Goal: Task Accomplishment & Management: Use online tool/utility

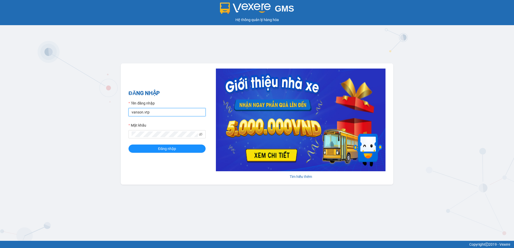
click at [155, 111] on input "vanson.vtp" at bounding box center [166, 112] width 77 height 8
drag, startPoint x: 152, startPoint y: 114, endPoint x: 119, endPoint y: 115, distance: 33.2
click at [119, 115] on div "GMS Hệ thống quản lý hàng hóa ĐĂNG NHẬP Tên đăng nhập vanson.vtp Mật khẩu Đăng …" at bounding box center [257, 120] width 514 height 241
type input "B"
type input "buithithutrang.vtp"
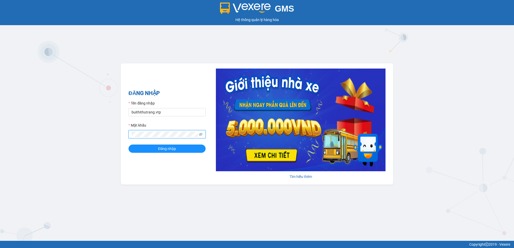
click at [125, 138] on div "ĐĂNG NHẬP Tên đăng nhập buithithutrang.vtp Mật khẩu Đăng nhập Tìm hiểu thêm" at bounding box center [257, 123] width 272 height 121
click at [128, 145] on button "Đăng nhập" at bounding box center [166, 149] width 77 height 8
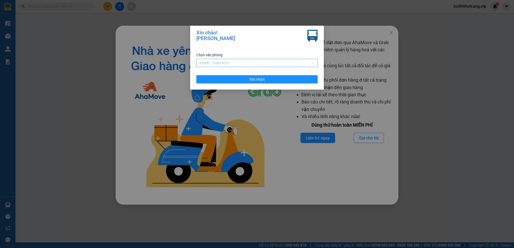
click at [271, 65] on span "BXMĐ - Quầy vé 87" at bounding box center [256, 63] width 115 height 8
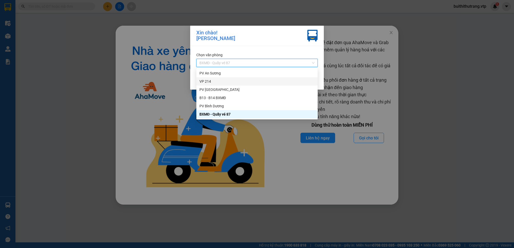
click at [250, 80] on div "VP 214" at bounding box center [256, 82] width 115 height 6
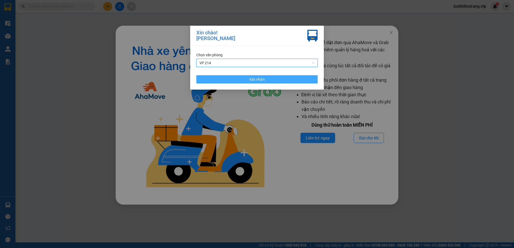
click at [297, 82] on button "Xác nhận" at bounding box center [256, 79] width 121 height 8
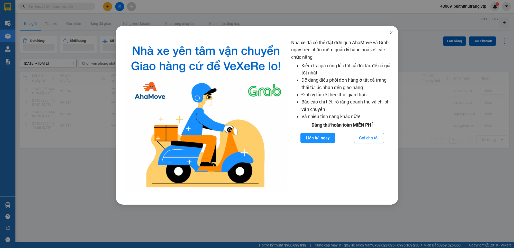
click at [391, 31] on icon "close" at bounding box center [391, 33] width 4 height 4
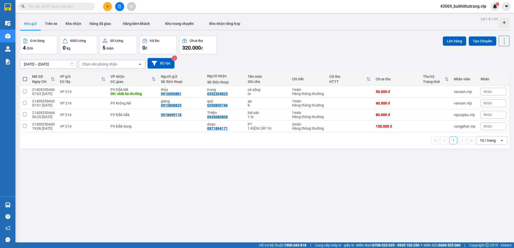
click at [64, 5] on input "text" at bounding box center [58, 7] width 61 height 6
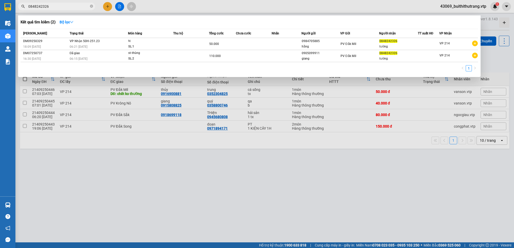
type input "0848242326"
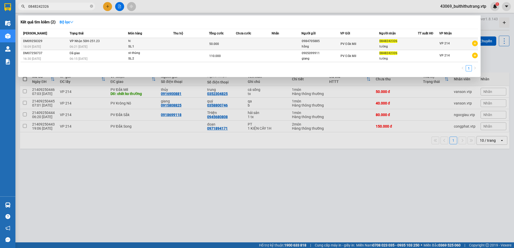
click at [354, 46] on div "PV Đắk Mil" at bounding box center [359, 44] width 38 height 6
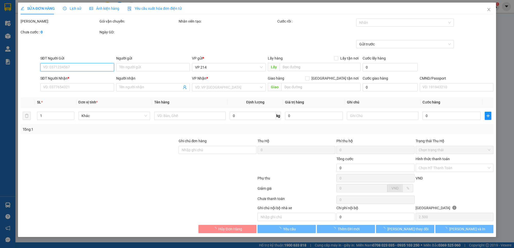
type input "2.500"
type input "0984705885"
type input "hằng"
type input "0848242326"
type input "tường"
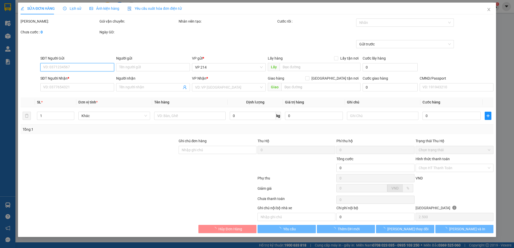
type input "50.000"
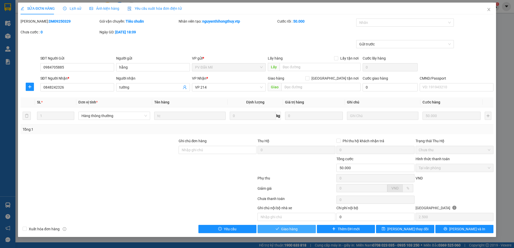
click at [309, 229] on button "Giao hàng" at bounding box center [286, 229] width 58 height 8
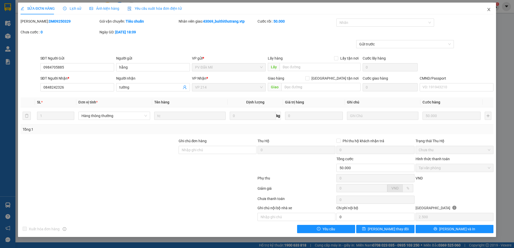
click at [490, 9] on icon "close" at bounding box center [488, 9] width 4 height 4
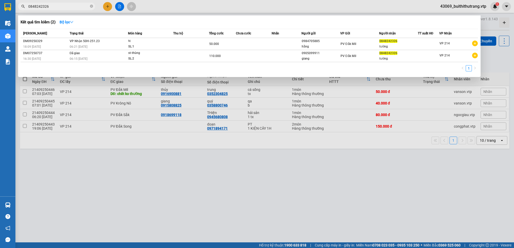
drag, startPoint x: 49, startPoint y: 6, endPoint x: 26, endPoint y: 7, distance: 23.4
click at [26, 7] on span "0848242326" at bounding box center [56, 7] width 77 height 8
type input "0901190370"
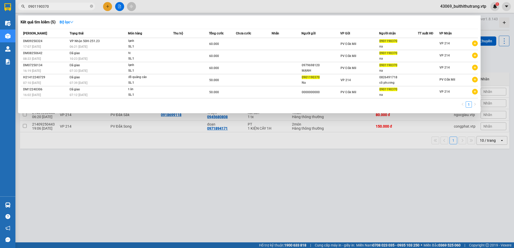
click at [203, 35] on div "Thu hộ" at bounding box center [190, 34] width 35 height 6
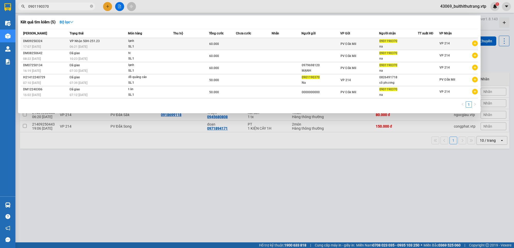
click at [194, 44] on td at bounding box center [191, 44] width 36 height 12
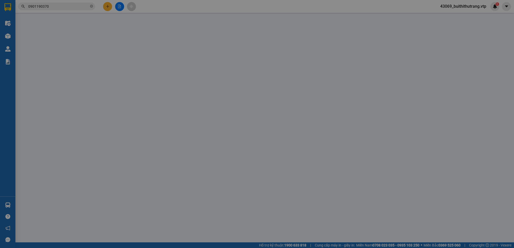
type input "0901190370"
type input "na"
type input "60.000"
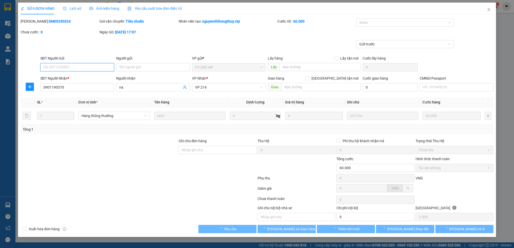
type input "3.000"
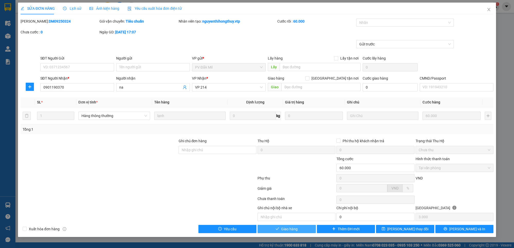
click at [285, 229] on span "Giao hàng" at bounding box center [289, 229] width 16 height 6
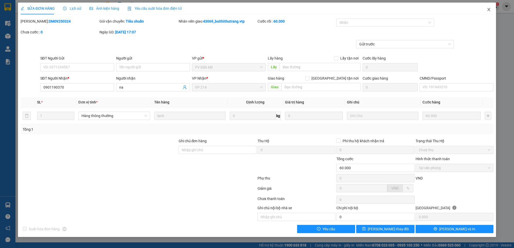
click at [490, 10] on icon "close" at bounding box center [488, 9] width 4 height 4
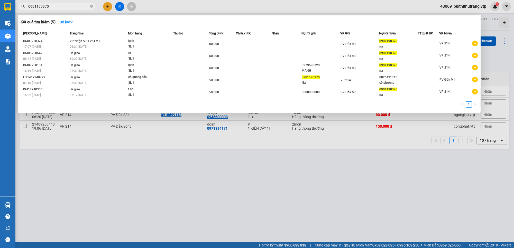
drag, startPoint x: 51, startPoint y: 6, endPoint x: 21, endPoint y: 8, distance: 30.2
click at [21, 8] on span "0901190370" at bounding box center [56, 7] width 77 height 8
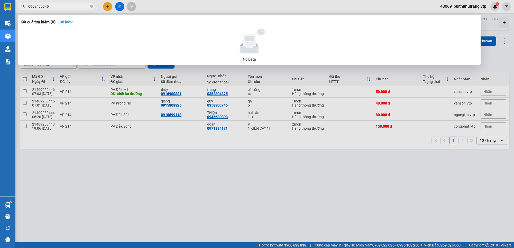
click at [51, 8] on input "0902499349" at bounding box center [58, 7] width 61 height 6
drag, startPoint x: 50, startPoint y: 7, endPoint x: 19, endPoint y: 5, distance: 31.1
click at [20, 6] on span "0902499349" at bounding box center [56, 7] width 77 height 8
type input "0328535445"
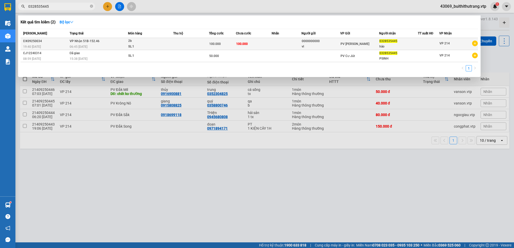
click at [374, 44] on div "PV [PERSON_NAME]" at bounding box center [359, 44] width 38 height 6
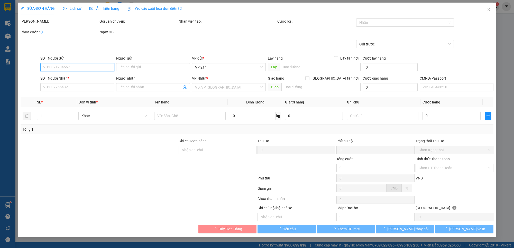
type input "0000000000"
type input "vl"
type input "0328535445"
type input "hảo"
type input "100.000"
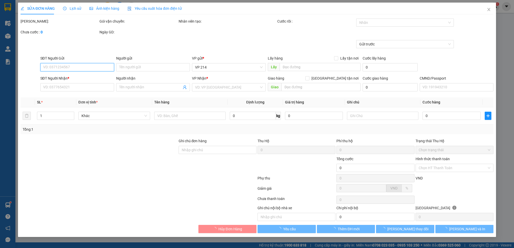
type input "100.000"
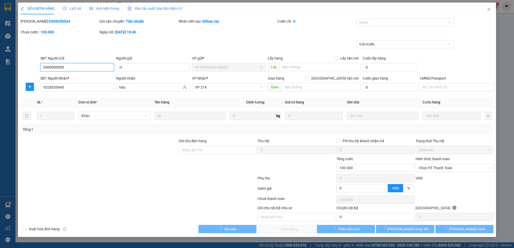
type input "5.000"
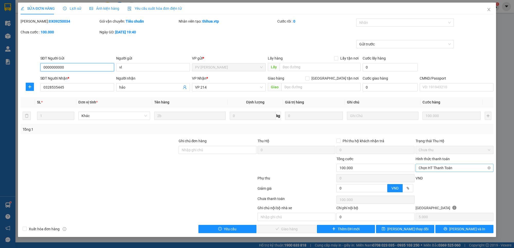
click at [441, 168] on span "Chọn HT Thanh Toán" at bounding box center [454, 168] width 72 height 8
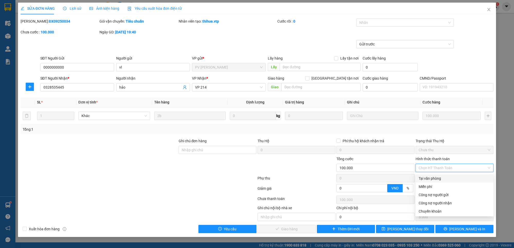
click at [445, 179] on div "Tại văn phòng" at bounding box center [454, 179] width 72 height 6
type input "0"
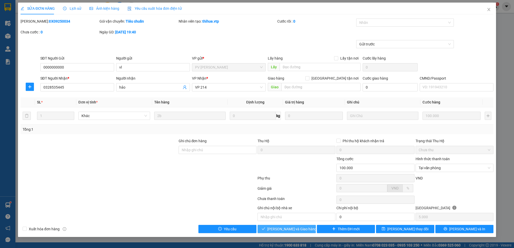
click at [294, 229] on span "[PERSON_NAME] và Giao hàng" at bounding box center [291, 229] width 49 height 6
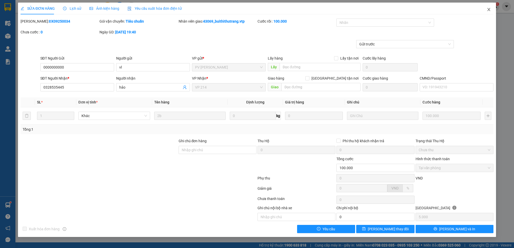
click at [489, 9] on icon "close" at bounding box center [488, 9] width 4 height 4
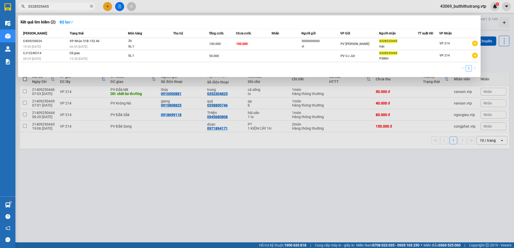
drag, startPoint x: 49, startPoint y: 8, endPoint x: 25, endPoint y: 14, distance: 24.9
click at [25, 11] on div "Kết quả tìm kiếm ( 2 ) Bộ lọc Mã ĐH Trạng thái Món hàng Thu hộ Tổng cước Chưa c…" at bounding box center [50, 6] width 100 height 9
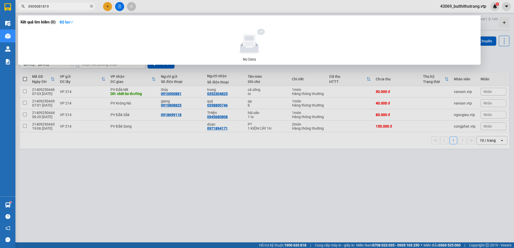
drag, startPoint x: 51, startPoint y: 5, endPoint x: 26, endPoint y: 8, distance: 25.4
click at [26, 8] on span "0909081819" at bounding box center [56, 7] width 77 height 8
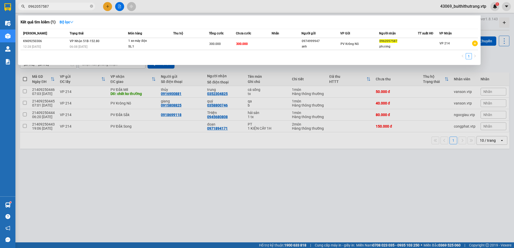
drag, startPoint x: 57, startPoint y: 5, endPoint x: 27, endPoint y: 7, distance: 29.6
click at [27, 7] on span "0962057587" at bounding box center [56, 7] width 77 height 8
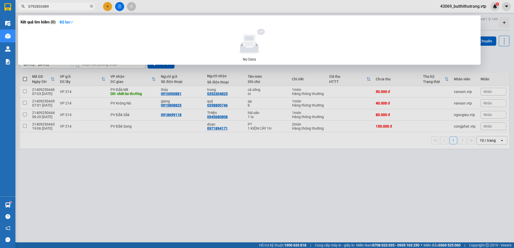
drag, startPoint x: 56, startPoint y: 8, endPoint x: 28, endPoint y: 8, distance: 27.5
click at [28, 8] on input "0792833489" at bounding box center [58, 7] width 61 height 6
type input "0973558345"
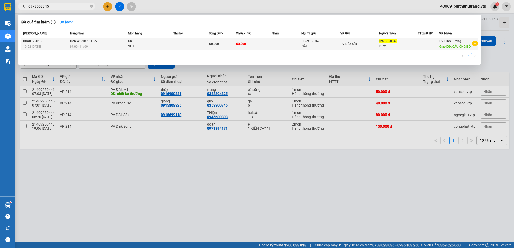
click at [412, 49] on div "ĐỨC" at bounding box center [398, 46] width 38 height 5
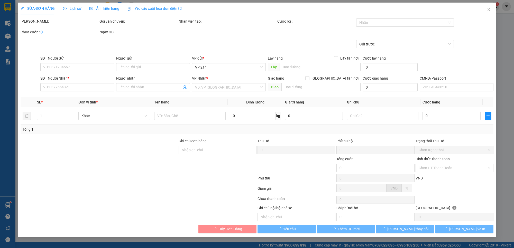
type input "3.000"
type input "0969169367"
type input "BÀI"
type input "0973558345"
type input "ĐỨC"
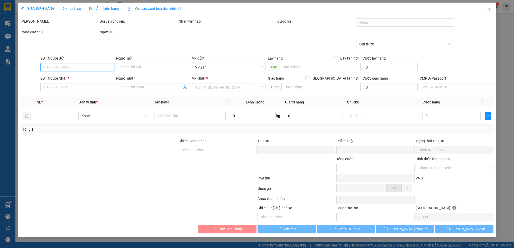
type input "CẦU ÔNG BỐ"
type input "60.000"
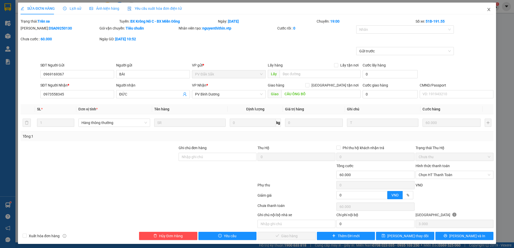
click at [486, 8] on icon "close" at bounding box center [488, 9] width 4 height 4
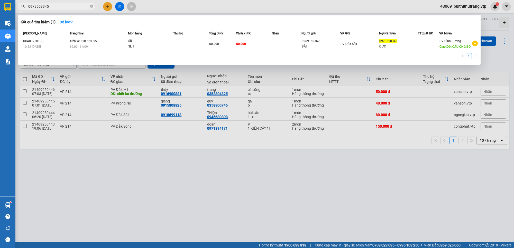
click at [55, 8] on input "0973558345" at bounding box center [58, 7] width 61 height 6
drag, startPoint x: 49, startPoint y: 7, endPoint x: 25, endPoint y: 8, distance: 24.4
click at [25, 8] on div "0973558345" at bounding box center [50, 7] width 100 height 8
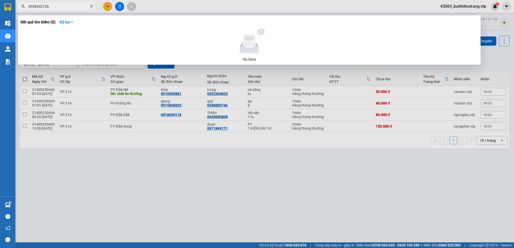
click at [67, 4] on input "0358342726" at bounding box center [58, 7] width 61 height 6
click at [169, 171] on div at bounding box center [257, 124] width 514 height 248
click at [51, 10] on span "0358342726" at bounding box center [56, 7] width 77 height 8
click at [51, 8] on input "0358342726" at bounding box center [58, 7] width 61 height 6
drag, startPoint x: 51, startPoint y: 7, endPoint x: 24, endPoint y: 10, distance: 26.7
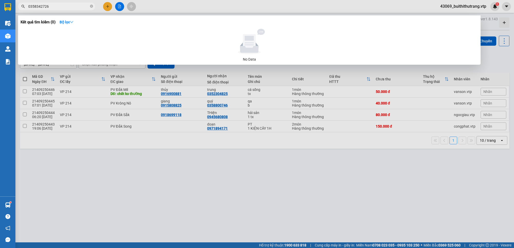
click at [25, 10] on div "Kết quả tìm kiếm ( 0 ) Bộ lọc No Data 0358342726" at bounding box center [50, 6] width 100 height 9
click at [31, 6] on input "047816176" at bounding box center [58, 7] width 61 height 6
type input "0947816176"
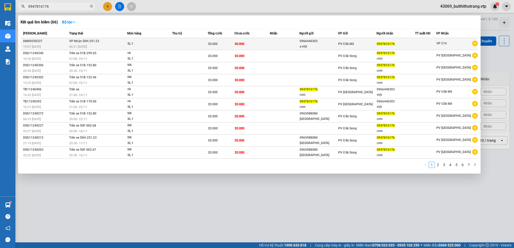
click at [303, 44] on div "a việt" at bounding box center [318, 46] width 38 height 5
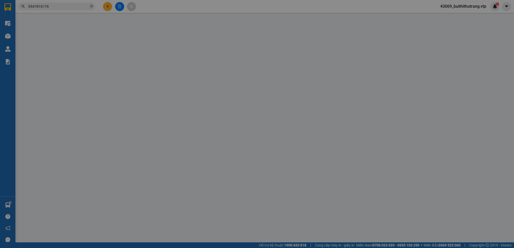
type input "1.500"
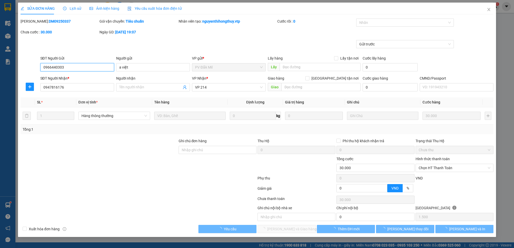
type input "0966440303"
type input "a việt"
type input "0947816176"
type input "30.000"
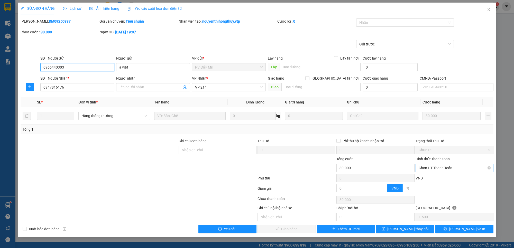
click at [429, 168] on span "Chọn HT Thanh Toán" at bounding box center [454, 168] width 72 height 8
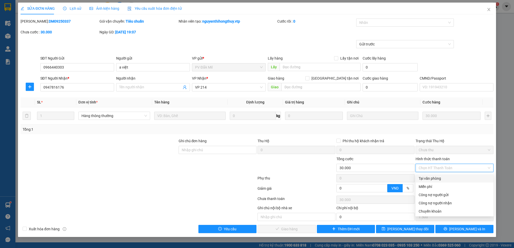
click at [432, 179] on div "Tại văn phòng" at bounding box center [454, 179] width 72 height 6
type input "0"
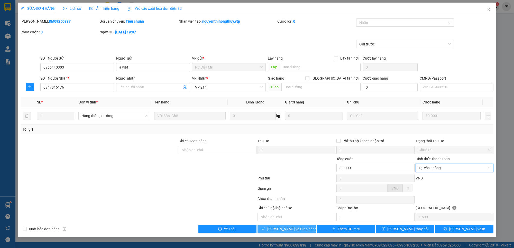
click at [298, 229] on span "[PERSON_NAME] và Giao hàng" at bounding box center [291, 229] width 49 height 6
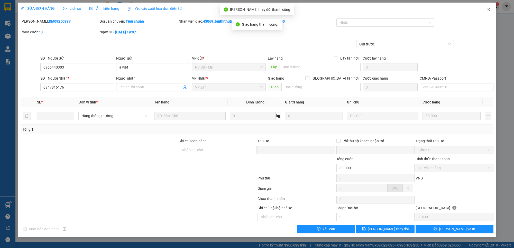
click at [487, 9] on icon "close" at bounding box center [488, 9] width 4 height 4
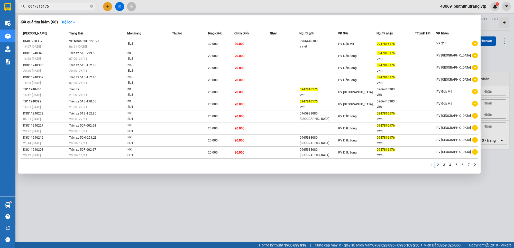
drag, startPoint x: 54, startPoint y: 8, endPoint x: 18, endPoint y: 14, distance: 36.9
click at [18, 11] on div "Kết quả tìm kiếm ( 66 ) Bộ lọc Mã ĐH Trạng thái Món hàng Thu hộ Tổng cước Chưa …" at bounding box center [50, 6] width 100 height 9
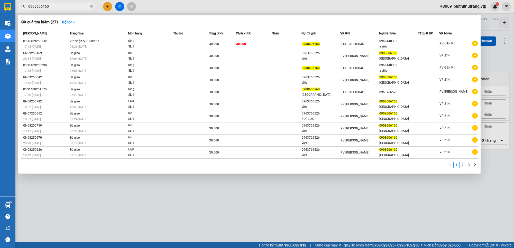
drag, startPoint x: 49, startPoint y: 7, endPoint x: 13, endPoint y: 12, distance: 36.9
click at [15, 13] on section "Kết quả tìm kiếm ( 27 ) Bộ lọc Mã ĐH Trạng thái Món hàng Thu hộ Tổng cước Chưa …" at bounding box center [257, 124] width 514 height 248
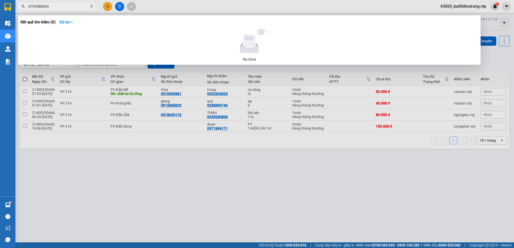
drag, startPoint x: 54, startPoint y: 7, endPoint x: 10, endPoint y: 17, distance: 45.5
click at [13, 13] on section "Kết quả tìm kiếm ( 0 ) Bộ lọc No Data 0793588493 43069_buithithutrang.vtp 1 Điề…" at bounding box center [257, 124] width 514 height 248
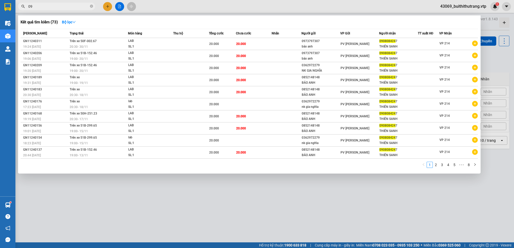
type input "0"
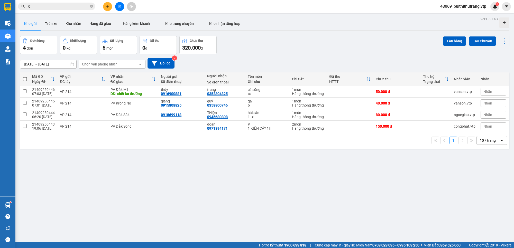
type input "0"
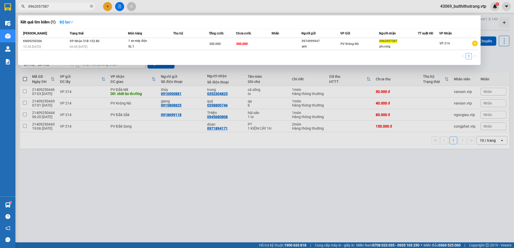
type input "0962057587"
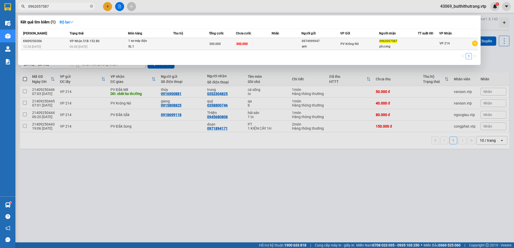
click at [166, 46] on div "SL: 1" at bounding box center [147, 47] width 39 height 6
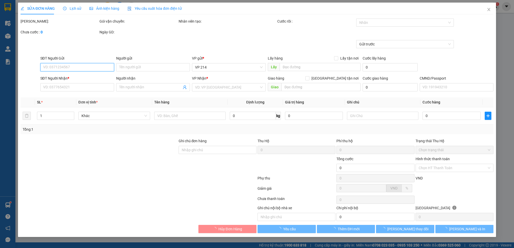
type input "0974999947"
type input "anh"
type input "0962057587"
type input "phương"
type input "300.000"
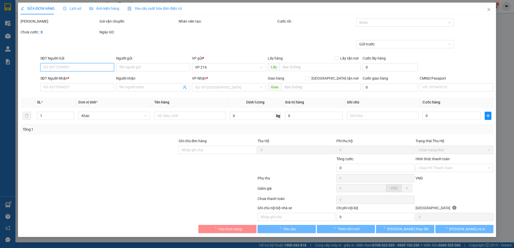
type input "300.000"
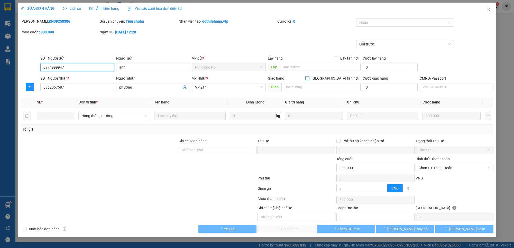
type input "15.000"
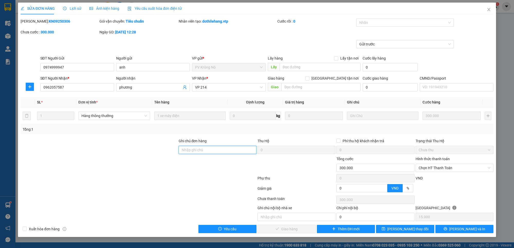
click at [229, 149] on input "Ghi chú đơn hàng" at bounding box center [218, 150] width 78 height 8
type input "d"
click at [454, 171] on span "Chọn HT Thanh Toán" at bounding box center [454, 168] width 72 height 8
type input "đinh thi thu trang 068187000629 cấp [DATE]"
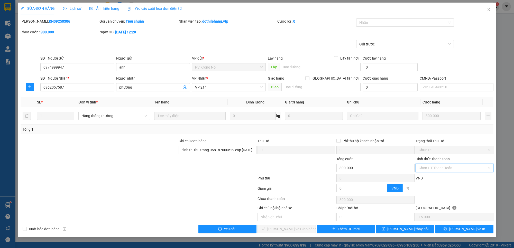
scroll to position [0, 0]
click at [452, 177] on div "Tại văn phòng" at bounding box center [454, 179] width 72 height 6
type input "0"
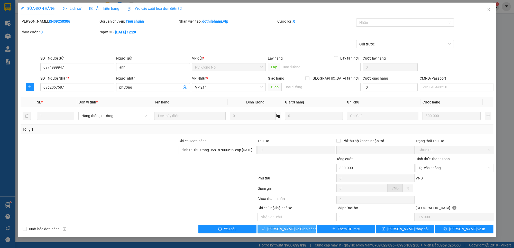
click at [301, 232] on span "[PERSON_NAME] và Giao hàng" at bounding box center [291, 229] width 49 height 6
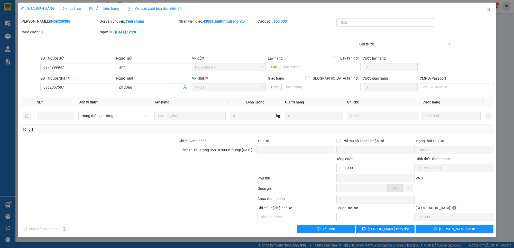
click at [489, 9] on icon "close" at bounding box center [488, 9] width 3 height 3
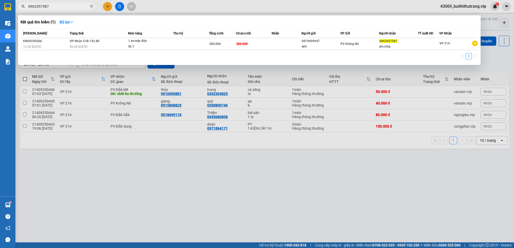
drag, startPoint x: 57, startPoint y: 7, endPoint x: 21, endPoint y: 11, distance: 35.3
click at [21, 11] on div "Kết quả tìm kiếm ( 1 ) Bộ lọc Mã ĐH Trạng thái Món hàng Thu hộ Tổng cước Chưa c…" at bounding box center [50, 6] width 100 height 9
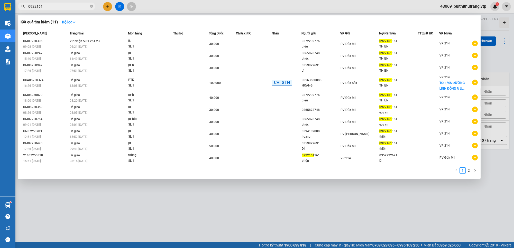
click at [53, 8] on input "0922161" at bounding box center [58, 7] width 61 height 6
drag, startPoint x: 41, startPoint y: 7, endPoint x: 25, endPoint y: 9, distance: 16.5
click at [25, 9] on span "0922161" at bounding box center [56, 7] width 77 height 8
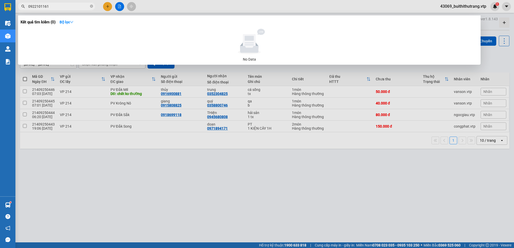
drag, startPoint x: 51, startPoint y: 8, endPoint x: 17, endPoint y: 9, distance: 34.5
click at [18, 9] on div "0922101161" at bounding box center [50, 7] width 100 height 8
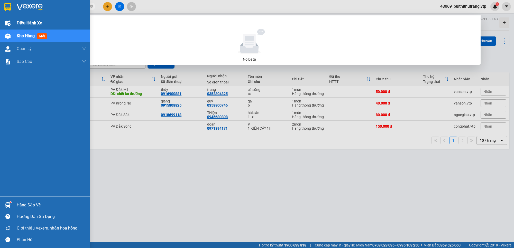
type input "0922161161"
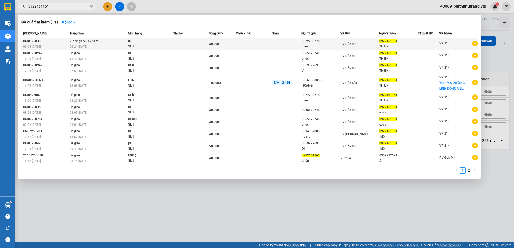
click at [331, 47] on div "diệu" at bounding box center [321, 46] width 38 height 5
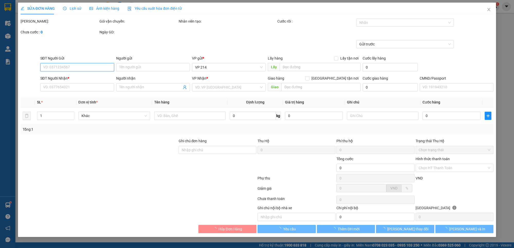
type input "1.500"
type input "0372239776"
type input "diệu"
type input "0922161161"
type input "THIỆN"
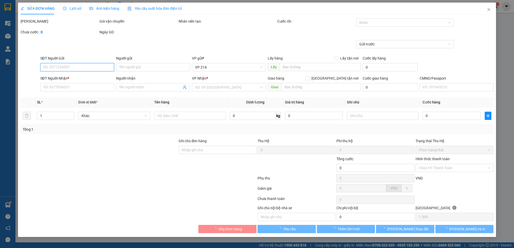
type input "30.000"
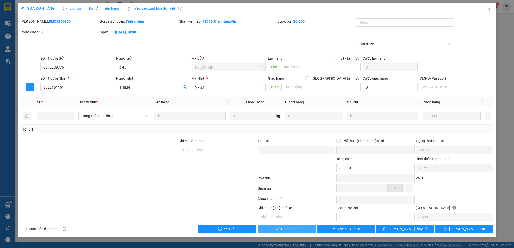
click at [301, 230] on button "Giao hàng" at bounding box center [286, 229] width 58 height 8
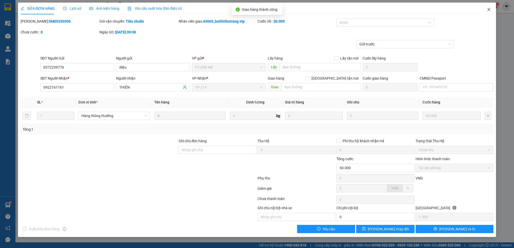
click at [490, 9] on icon "close" at bounding box center [488, 9] width 4 height 4
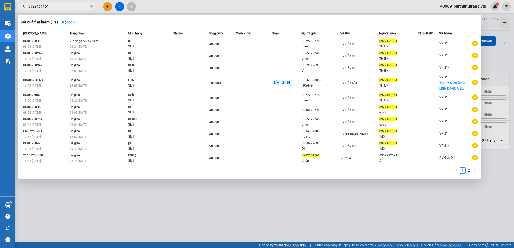
drag, startPoint x: 60, startPoint y: 7, endPoint x: 22, endPoint y: 13, distance: 37.7
click at [22, 11] on div "Kết quả tìm kiếm ( 11 ) Bộ lọc Mã ĐH Trạng thái Món hàng Thu hộ Tổng cước Chưa …" at bounding box center [50, 6] width 100 height 9
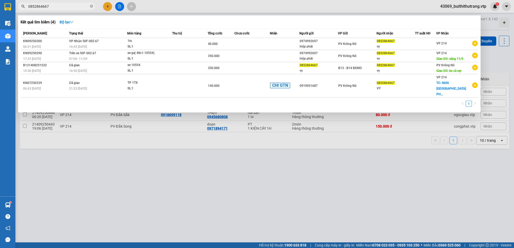
type input "0852864667"
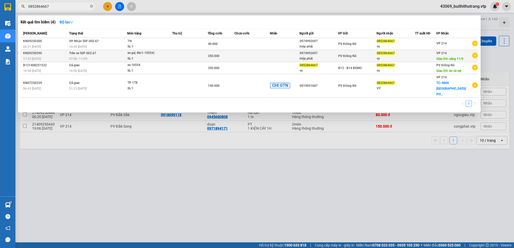
click at [269, 52] on td at bounding box center [251, 56] width 35 height 12
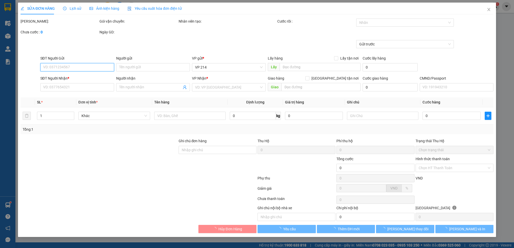
type input "0974992697"
type input "hiệp phát"
type input "0852864667"
type input "vy"
type input "sáng 11/9"
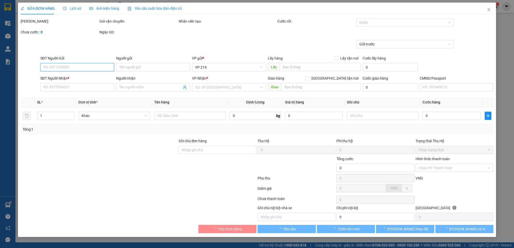
type input "350.000"
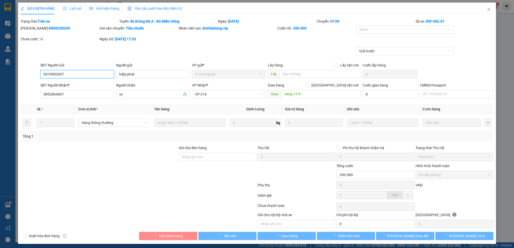
type input "17.500"
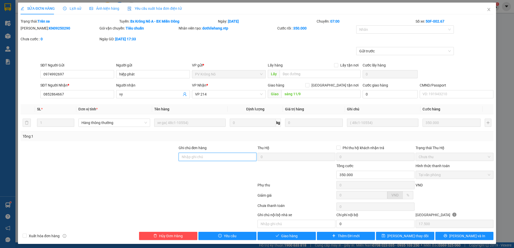
click at [221, 158] on input "Ghi chú đơn hàng" at bounding box center [218, 157] width 78 height 8
type input "[PERSON_NAME] vy 067304006150 cấp [DATE]"
click at [296, 236] on span "[PERSON_NAME] và Giao hàng" at bounding box center [291, 236] width 49 height 6
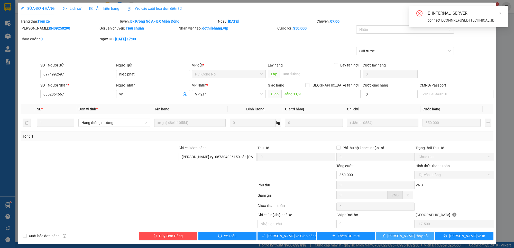
click at [407, 238] on span "[PERSON_NAME] thay đổi" at bounding box center [407, 236] width 41 height 6
click at [500, 12] on icon "close" at bounding box center [500, 13] width 4 height 4
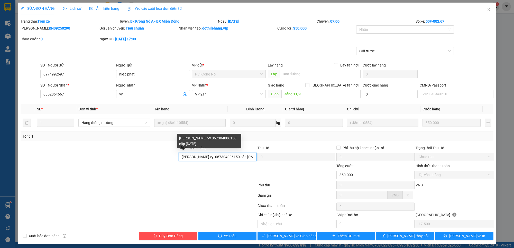
scroll to position [0, 8]
drag, startPoint x: 179, startPoint y: 158, endPoint x: 319, endPoint y: 172, distance: 140.2
click at [319, 172] on form "Ghi chú đơn hàng [PERSON_NAME] vy 067304006150 cấp [DATE] Thu Hộ 0 Phí thu hộ k…" at bounding box center [257, 173] width 473 height 57
drag, startPoint x: 229, startPoint y: 158, endPoint x: 235, endPoint y: 189, distance: 30.9
click at [236, 189] on div at bounding box center [138, 186] width 237 height 10
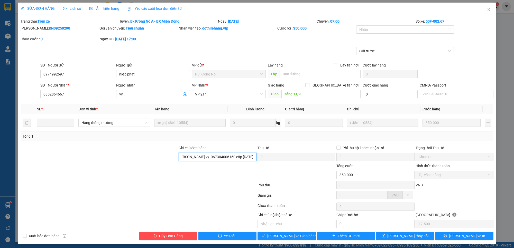
drag, startPoint x: 178, startPoint y: 157, endPoint x: 268, endPoint y: 164, distance: 90.9
click at [267, 164] on form "Ghi chú đơn hàng [PERSON_NAME] vy 067304006150 cấp [DATE] Thu Hộ 0 Phí thu hộ k…" at bounding box center [257, 173] width 473 height 57
click at [487, 11] on icon "close" at bounding box center [488, 9] width 3 height 3
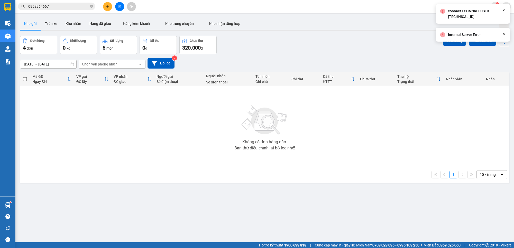
click at [65, 7] on input "0852864667" at bounding box center [58, 7] width 61 height 6
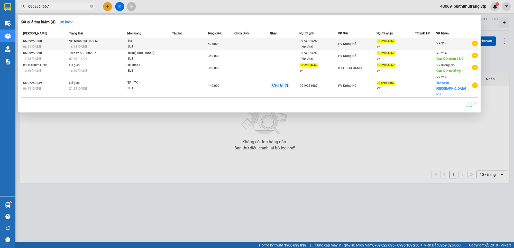
click at [253, 41] on td at bounding box center [251, 44] width 35 height 12
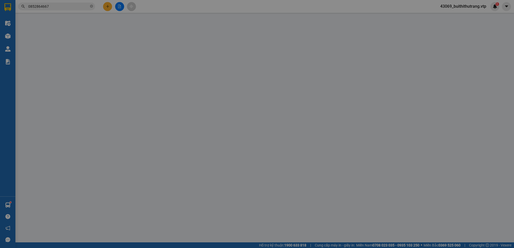
type input "2.000"
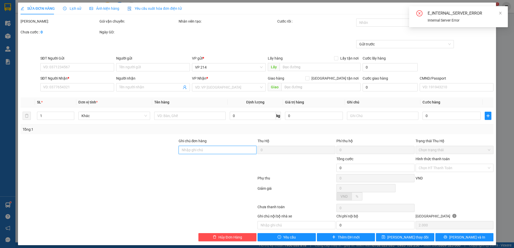
click at [181, 152] on input "Ghi chú đơn hàng" at bounding box center [218, 150] width 78 height 8
paste input "[PERSON_NAME] vy 067304006150 cấp [DATE]"
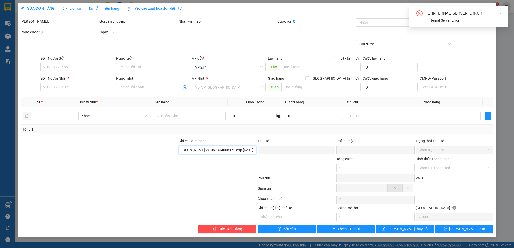
scroll to position [0, 8]
type input "[PERSON_NAME] vy 067304006150 cấp [DATE]"
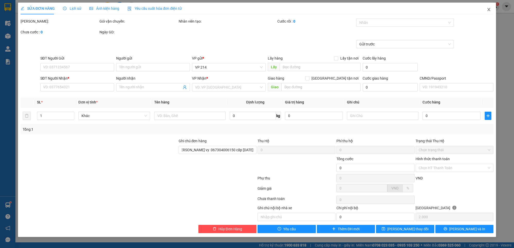
click at [487, 10] on icon "close" at bounding box center [488, 9] width 4 height 4
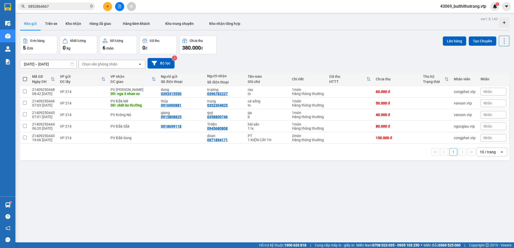
click at [68, 5] on input "0852864667" at bounding box center [58, 7] width 61 height 6
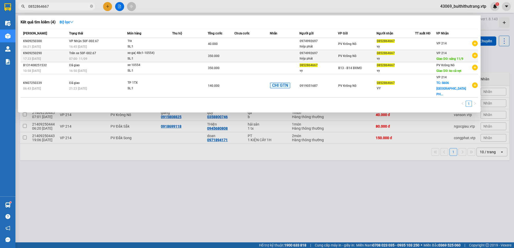
click at [170, 61] on span "xe ga( 48c1-10554) SL: 1" at bounding box center [149, 55] width 44 height 11
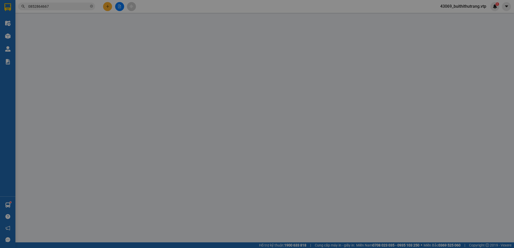
type input "0974992697"
type input "hiệp phát"
type input "0852864667"
type input "vy"
type input "sáng 11/9"
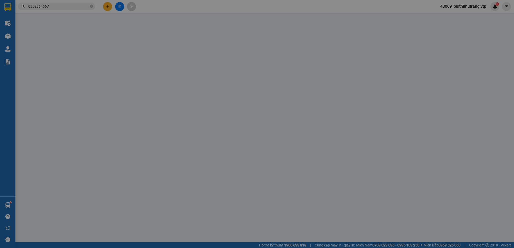
type input "350.000"
type input "17.500"
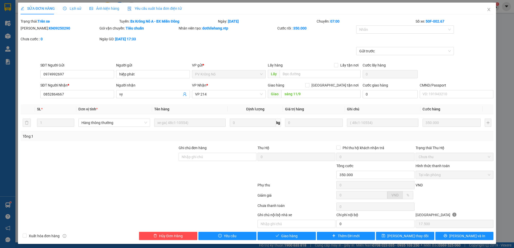
click at [10, 203] on div "SỬA ĐƠN HÀNG Lịch sử Ảnh kiện hàng Yêu cầu xuất hóa đơn điện tử Total Paid Fee …" at bounding box center [257, 124] width 514 height 248
click at [487, 10] on icon "close" at bounding box center [488, 9] width 3 height 3
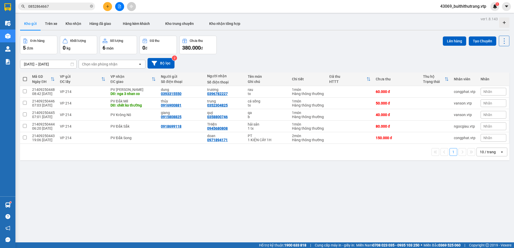
click at [70, 6] on input "0852864667" at bounding box center [58, 7] width 61 height 6
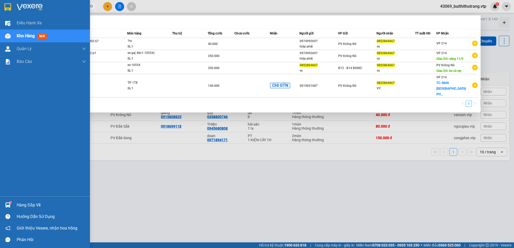
click at [30, 207] on div "Hàng sắp về" at bounding box center [51, 205] width 69 height 8
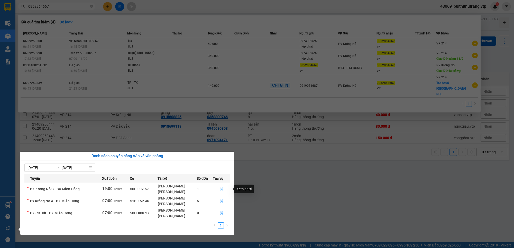
click at [220, 190] on icon "file-done" at bounding box center [222, 189] width 4 height 4
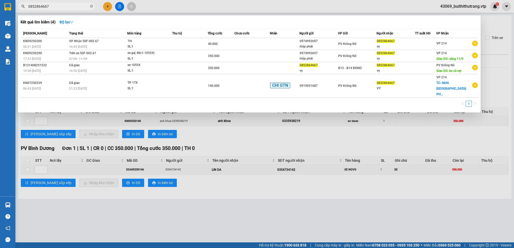
click at [254, 200] on div at bounding box center [257, 124] width 514 height 248
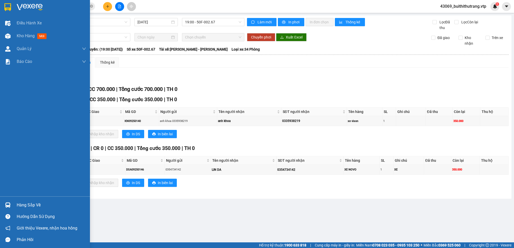
click at [29, 206] on div "Hàng sắp về" at bounding box center [51, 205] width 69 height 8
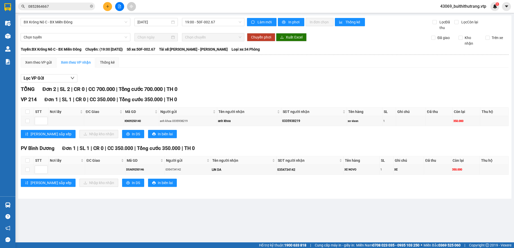
click at [326, 214] on section "Kết quả tìm kiếm ( 4 ) Bộ lọc Mã ĐH Trạng thái Món hàng Thu hộ Tổng cước Chưa c…" at bounding box center [257, 124] width 514 height 248
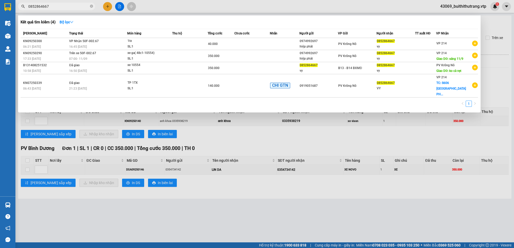
click at [58, 8] on input "0852864667" at bounding box center [58, 7] width 61 height 6
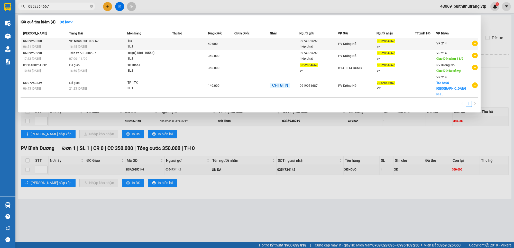
click at [279, 45] on td at bounding box center [285, 44] width 30 height 12
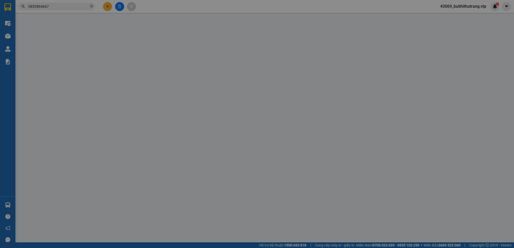
type input "0974992697"
type input "hiệp phát"
type input "0852864667"
type input "vy"
type input "40.000"
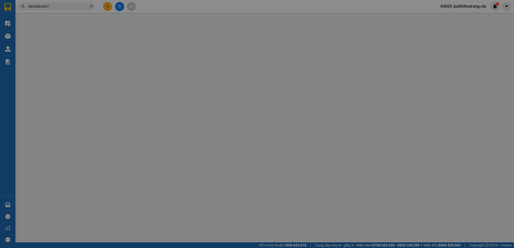
type input "2.000"
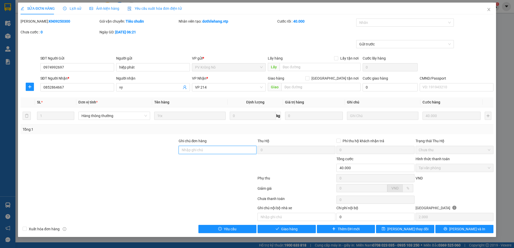
click at [185, 151] on input "Ghi chú đơn hàng" at bounding box center [218, 150] width 78 height 8
paste input "[PERSON_NAME] vy 067304006150 cấp [DATE]"
type input "[PERSON_NAME] vy 067304006150 cấp [DATE]"
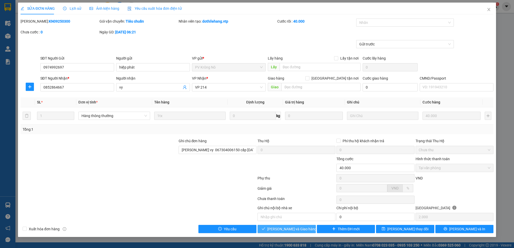
click at [301, 231] on span "[PERSON_NAME] và Giao hàng" at bounding box center [291, 229] width 49 height 6
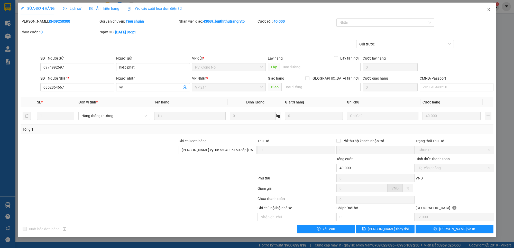
click at [489, 10] on icon "close" at bounding box center [488, 9] width 4 height 4
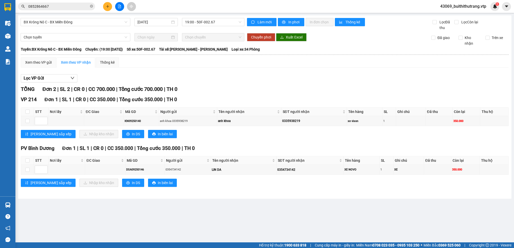
click at [63, 8] on input "0852864667" at bounding box center [58, 7] width 61 height 6
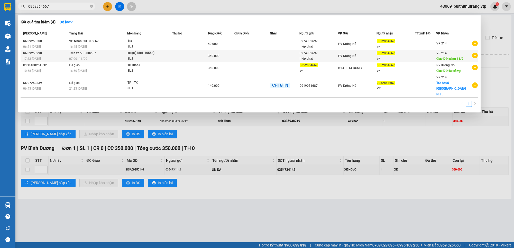
click at [240, 57] on td at bounding box center [251, 56] width 35 height 12
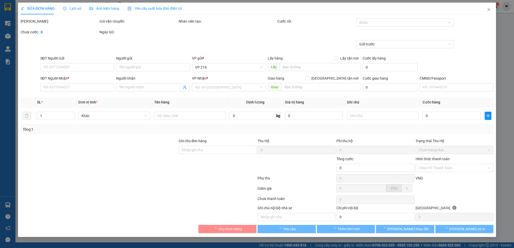
type input "17.500"
type input "0974992697"
type input "hiệp phát"
type input "0852864667"
type input "vy"
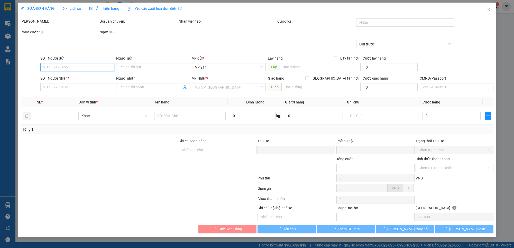
type input "sáng 11/9"
type input "350.000"
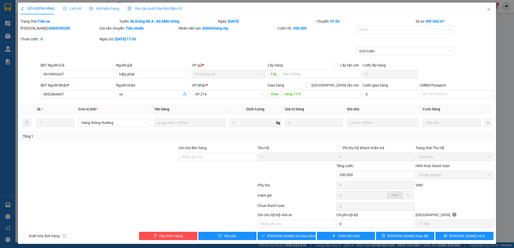
click at [73, 6] on span "Lịch sử" at bounding box center [72, 8] width 18 height 4
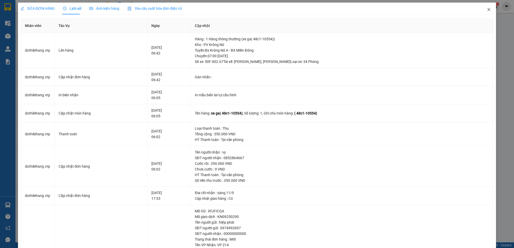
click at [486, 8] on span "Close" at bounding box center [488, 10] width 14 height 14
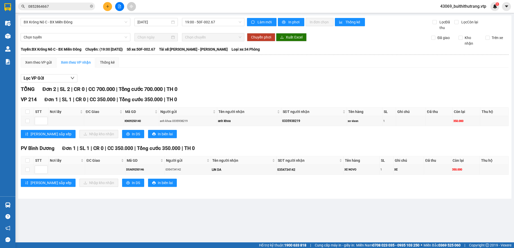
click at [60, 8] on input "0852864667" at bounding box center [58, 7] width 61 height 6
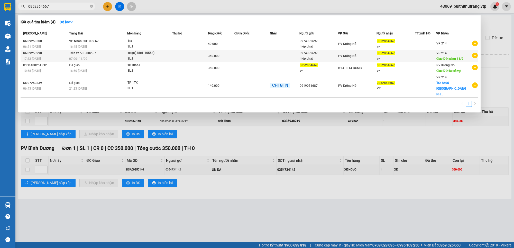
click at [250, 55] on td at bounding box center [251, 56] width 35 height 12
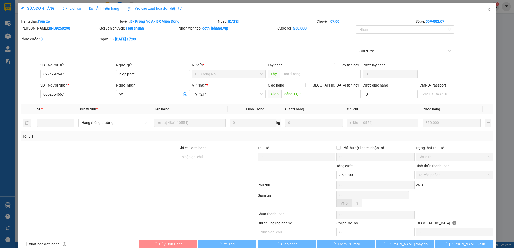
type input "0974992697"
type input "hiệp phát"
type input "0852864667"
type input "vy"
type input "sáng 11/9"
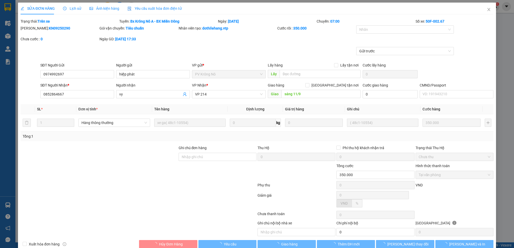
type input "350.000"
type input "17.500"
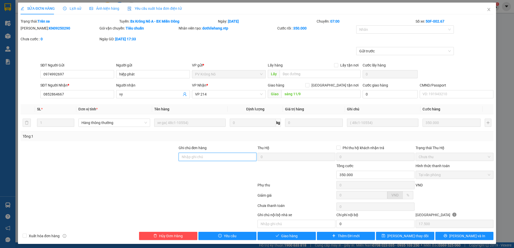
click at [200, 157] on input "Ghi chú đơn hàng" at bounding box center [218, 157] width 78 height 8
paste input "[PERSON_NAME] vy 067304006150 cấp [DATE]"
type input "[PERSON_NAME] vy 067304006150 cấp [DATE]"
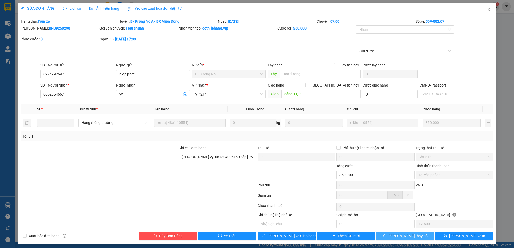
click at [410, 239] on span "[PERSON_NAME] thay đổi" at bounding box center [407, 236] width 41 height 6
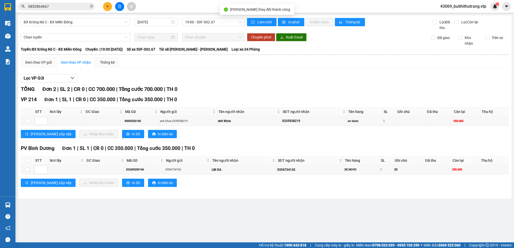
click at [55, 8] on input "0852864667" at bounding box center [58, 7] width 61 height 6
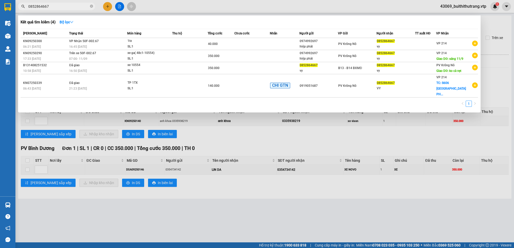
drag, startPoint x: 56, startPoint y: 7, endPoint x: 7, endPoint y: 20, distance: 50.8
click at [7, 19] on section "Kết quả tìm kiếm ( 4 ) Bộ lọc Mã ĐH Trạng thái Món hàng Thu hộ Tổng cước Chưa c…" at bounding box center [257, 124] width 514 height 248
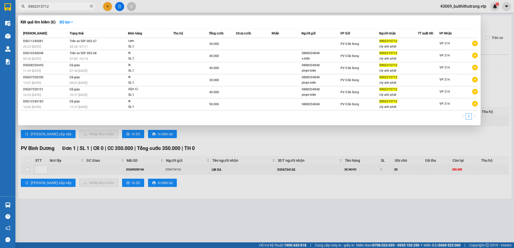
click at [57, 7] on input "0902315712" at bounding box center [58, 7] width 61 height 6
click at [330, 202] on div at bounding box center [257, 124] width 514 height 248
drag, startPoint x: 48, startPoint y: 6, endPoint x: 12, endPoint y: 10, distance: 36.2
click at [13, 10] on section "Kết quả tìm kiếm ( 6 ) Bộ lọc Mã ĐH Trạng thái Món hàng Thu hộ Tổng cước Chưa c…" at bounding box center [257, 124] width 514 height 248
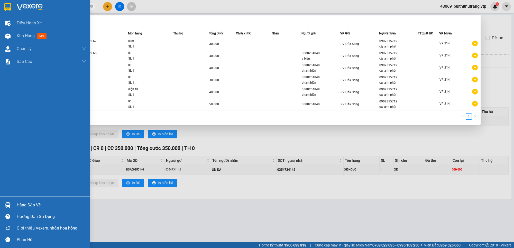
type input "0356549703"
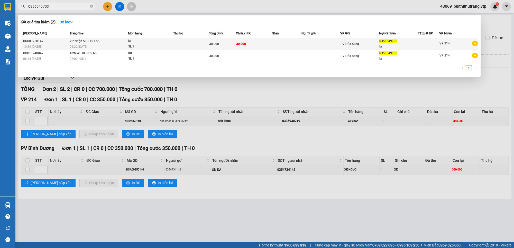
click at [279, 45] on td at bounding box center [286, 44] width 30 height 12
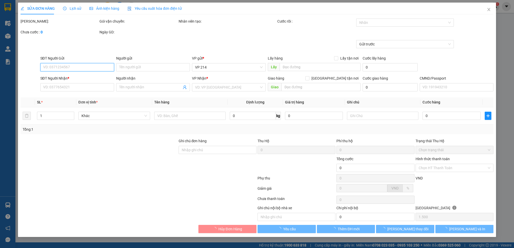
type input "1.500"
type input "0356549703"
type input "lan"
type input "30.000"
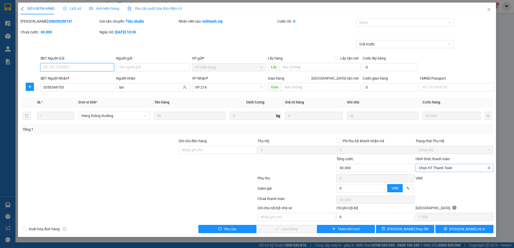
click at [432, 167] on span "Chọn HT Thanh Toán" at bounding box center [454, 168] width 72 height 8
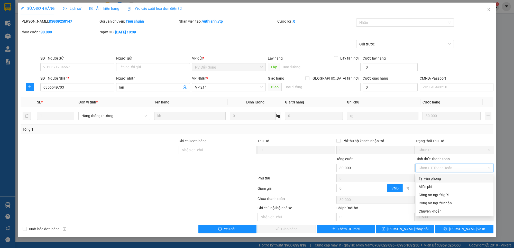
click at [434, 179] on div "Tại văn phòng" at bounding box center [454, 179] width 72 height 6
type input "0"
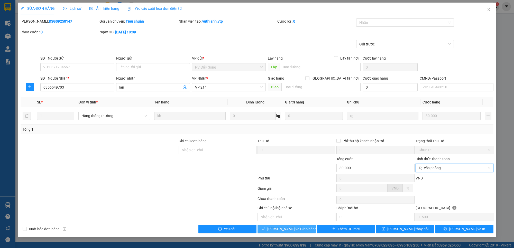
click at [288, 231] on span "[PERSON_NAME] và Giao hàng" at bounding box center [291, 229] width 49 height 6
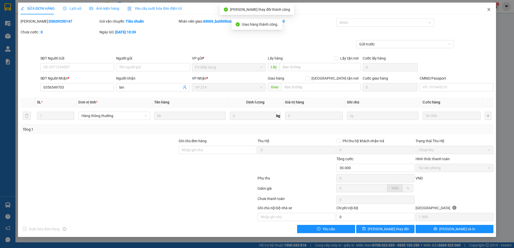
click at [487, 8] on icon "close" at bounding box center [488, 9] width 4 height 4
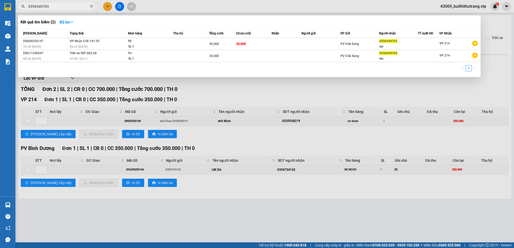
drag, startPoint x: 62, startPoint y: 9, endPoint x: 21, endPoint y: 16, distance: 41.7
click at [21, 11] on div "Kết quả tìm kiếm ( 2 ) Bộ lọc Mã ĐH Trạng thái Món hàng Thu hộ Tổng cước Chưa c…" at bounding box center [50, 6] width 100 height 9
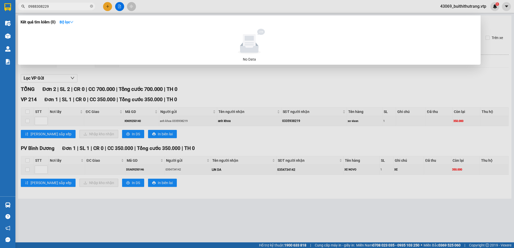
click at [314, 89] on div at bounding box center [257, 124] width 514 height 248
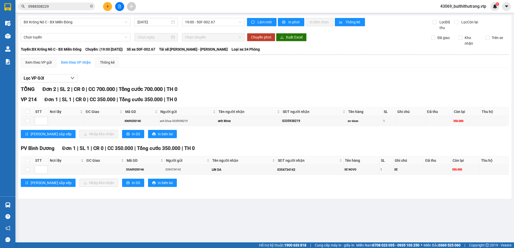
drag, startPoint x: 53, startPoint y: 2, endPoint x: 49, endPoint y: 6, distance: 5.5
click at [50, 4] on div "Kết quả tìm kiếm ( 0 ) Bộ lọc No Data 0988308229" at bounding box center [50, 6] width 100 height 9
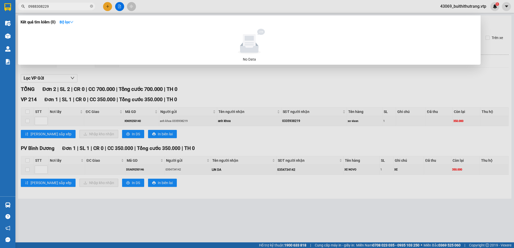
drag, startPoint x: 50, startPoint y: 8, endPoint x: 30, endPoint y: 15, distance: 20.4
click at [31, 11] on div "Kết quả tìm kiếm ( 0 ) Bộ lọc No Data 0988308229" at bounding box center [50, 6] width 100 height 9
type input "0"
type input "0961338094"
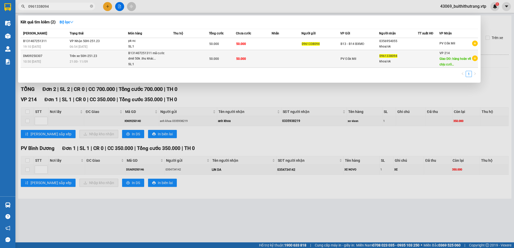
click at [285, 61] on td at bounding box center [286, 59] width 30 height 18
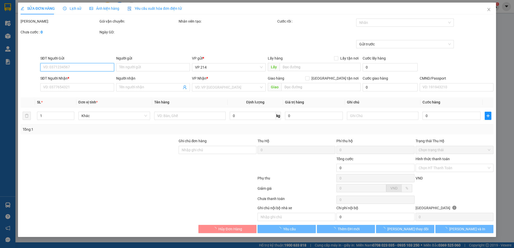
type input "0961338094"
type input "khoa/ok"
type input "hàng hoàn về chịu cước 2 chiều"
type input "50.000"
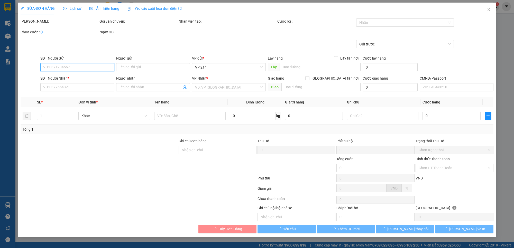
type input "2.500"
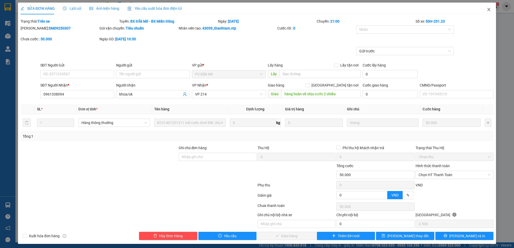
click at [486, 10] on icon "close" at bounding box center [488, 9] width 4 height 4
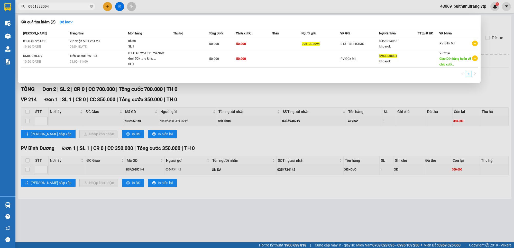
click at [55, 7] on input "0961338094" at bounding box center [58, 7] width 61 height 6
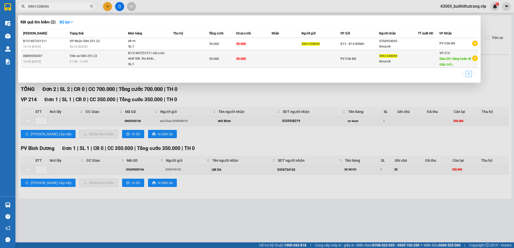
click at [167, 57] on span "B131407251311 mã cước dmil 50k .thu khác... SL: 1" at bounding box center [150, 59] width 45 height 17
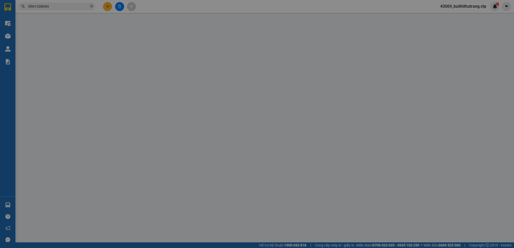
type input "0961338094"
type input "khoa/ok"
type input "hàng hoàn về chịu cước 2 chiều"
type input "50.000"
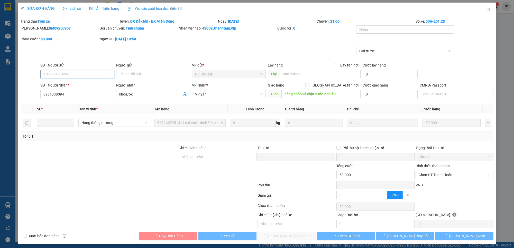
type input "2.500"
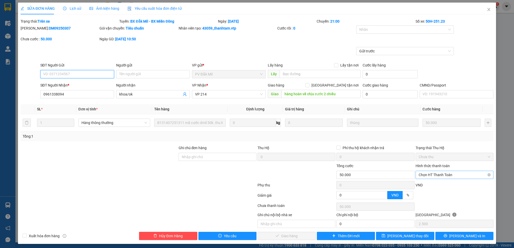
click at [452, 176] on span "Chọn HT Thanh Toán" at bounding box center [454, 175] width 72 height 8
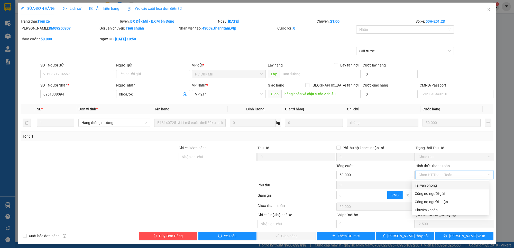
click at [448, 185] on div "Tại văn phòng" at bounding box center [450, 186] width 71 height 6
type input "0"
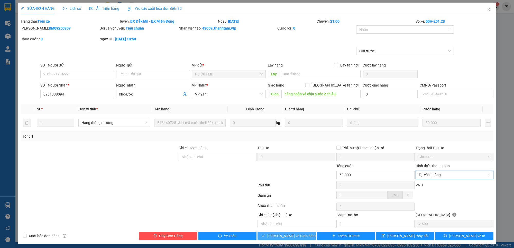
click at [298, 237] on span "[PERSON_NAME] và Giao hàng" at bounding box center [291, 236] width 49 height 6
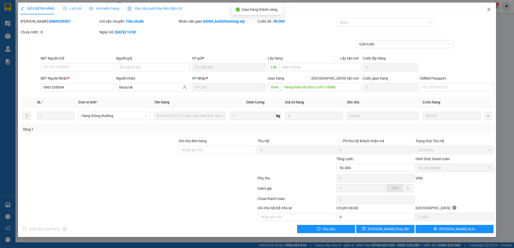
click at [487, 8] on icon "close" at bounding box center [488, 9] width 3 height 3
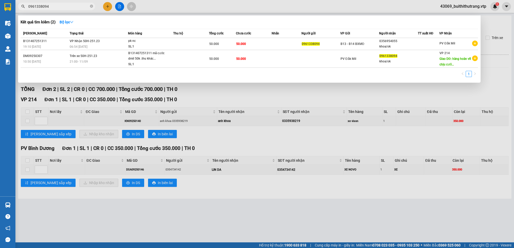
click at [58, 4] on input "0961338094" at bounding box center [58, 7] width 61 height 6
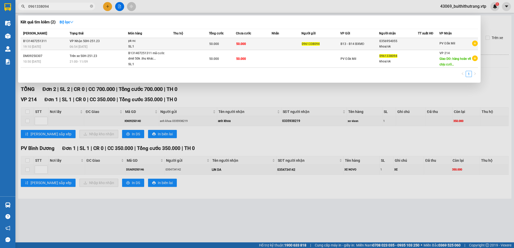
click at [250, 46] on td "50.000" at bounding box center [254, 44] width 36 height 12
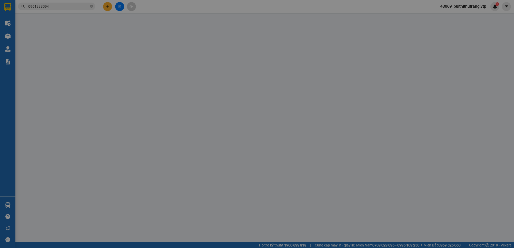
type input "0961338094"
type input "0356954055"
type input "khoa/ok"
type input "50.000"
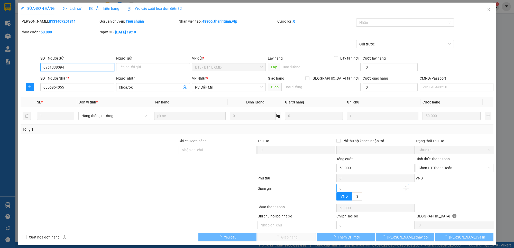
type input "2.500"
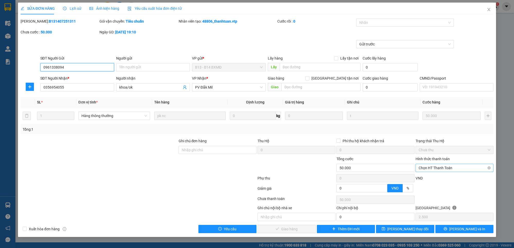
click at [452, 170] on span "Chọn HT Thanh Toán" at bounding box center [454, 168] width 72 height 8
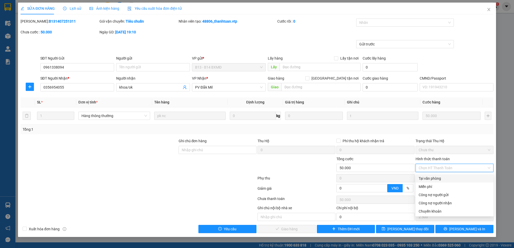
click at [450, 179] on div "Tại văn phòng" at bounding box center [454, 179] width 72 height 6
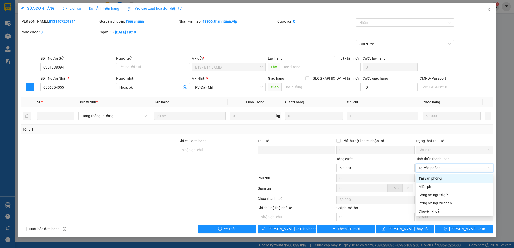
type input "0"
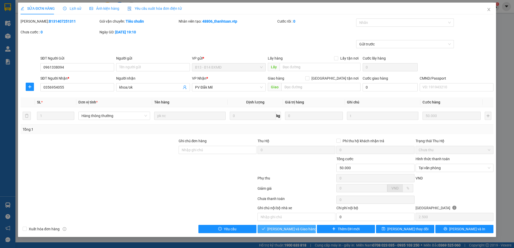
click at [295, 230] on span "[PERSON_NAME] và Giao hàng" at bounding box center [291, 229] width 49 height 6
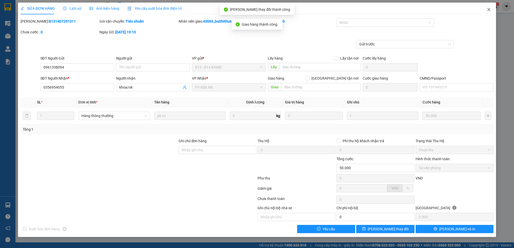
click at [488, 8] on icon "close" at bounding box center [488, 9] width 4 height 4
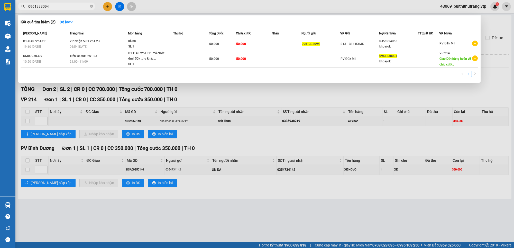
drag, startPoint x: 51, startPoint y: 6, endPoint x: 22, endPoint y: 8, distance: 29.4
click at [22, 8] on span "0961338094" at bounding box center [56, 7] width 77 height 8
type input "09250290"
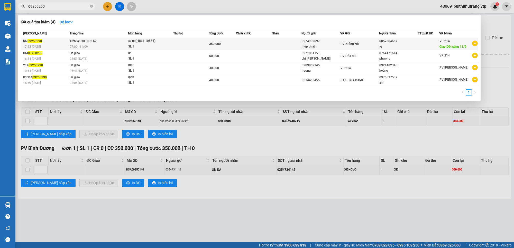
click at [70, 48] on span "07:00 [DATE]" at bounding box center [79, 47] width 18 height 4
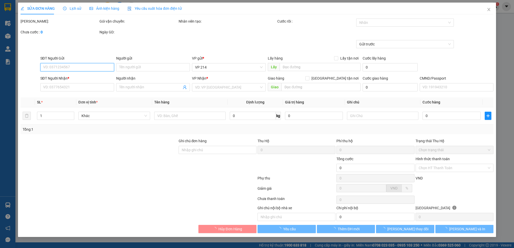
type input "17.500"
type input "0974992697"
type input "hiệp phát"
type input "0852864667"
type input "vy"
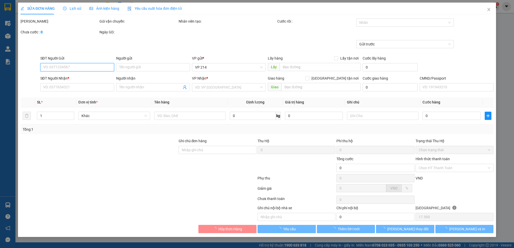
type input "sáng 11/9"
type input "[PERSON_NAME] vy 067304006150 cấp [DATE]"
type input "350.000"
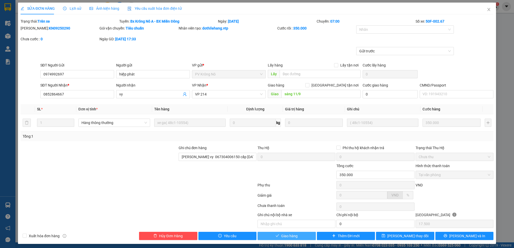
click at [300, 236] on button "Giao hàng" at bounding box center [286, 236] width 58 height 8
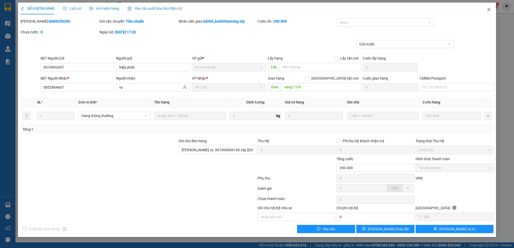
click at [487, 10] on icon "close" at bounding box center [488, 9] width 4 height 4
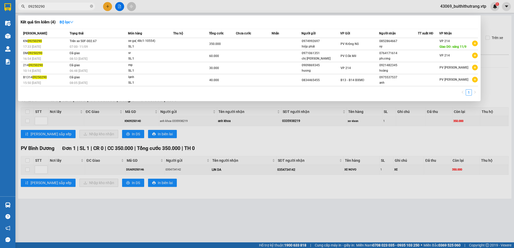
drag, startPoint x: 50, startPoint y: 6, endPoint x: 21, endPoint y: 6, distance: 29.0
click at [21, 6] on span "09250290" at bounding box center [56, 7] width 77 height 8
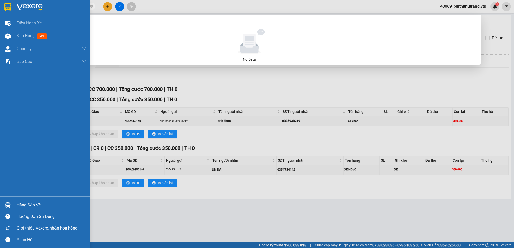
drag, startPoint x: 55, startPoint y: 8, endPoint x: 10, endPoint y: 8, distance: 45.7
click at [10, 8] on section "Kết quả tìm kiếm ( 0 ) Bộ lọc No Data 0909779664 43069_buithithutrang.vtp 1 Điề…" at bounding box center [257, 124] width 514 height 248
type input "0973374547"
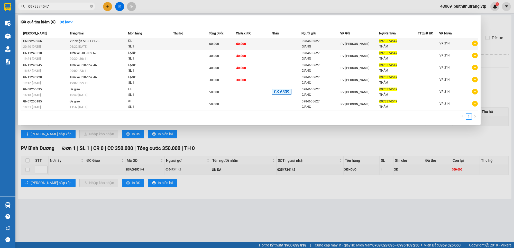
click at [252, 47] on td "60.000" at bounding box center [254, 44] width 36 height 12
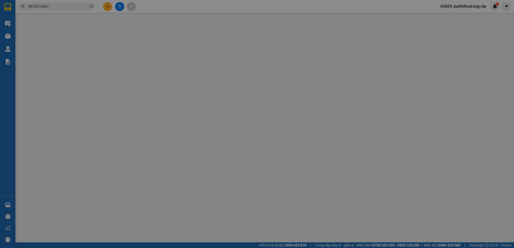
type input "3.000"
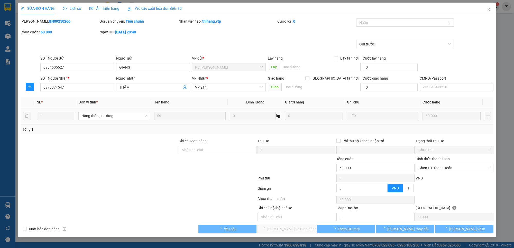
type input "0984605627"
type input "GIANG"
type input "0973374547"
type input "THẮM"
type input "60.000"
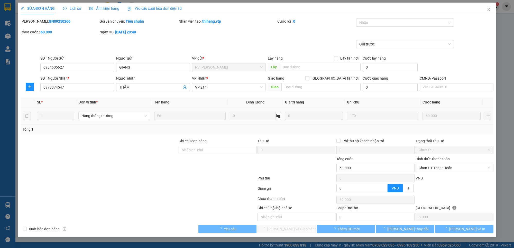
type input "60.000"
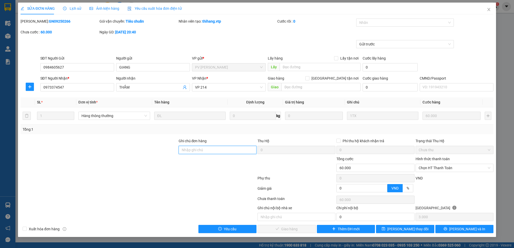
click at [208, 152] on input "Ghi chú đơn hàng" at bounding box center [218, 150] width 78 height 8
click at [462, 169] on span "Chọn HT Thanh Toán" at bounding box center [454, 168] width 72 height 8
type input "ck 6839 lúc 9h14 [DATE]"
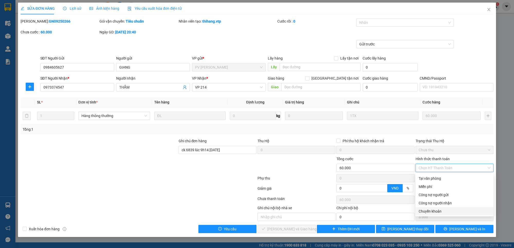
click at [458, 211] on div "Chuyển khoản" at bounding box center [454, 212] width 72 height 6
type input "0"
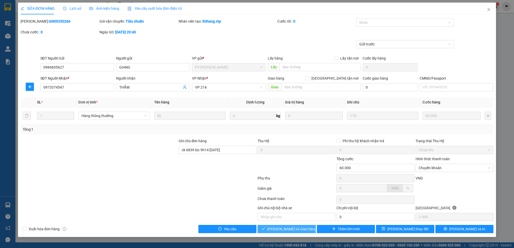
click at [296, 231] on span "[PERSON_NAME] và Giao hàng" at bounding box center [291, 229] width 49 height 6
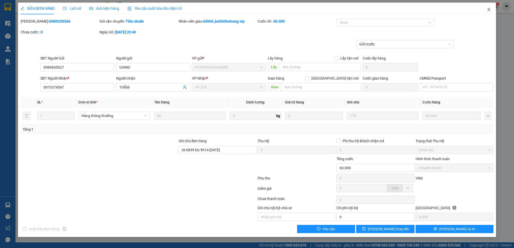
click at [488, 10] on icon "close" at bounding box center [488, 9] width 4 height 4
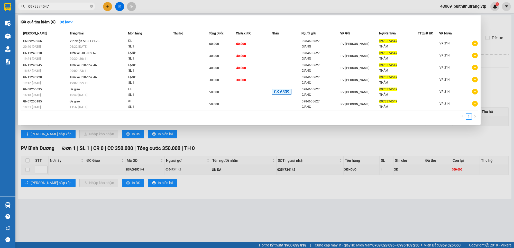
click at [51, 8] on input "0973374547" at bounding box center [58, 7] width 61 height 6
drag, startPoint x: 53, startPoint y: 5, endPoint x: 23, endPoint y: 10, distance: 30.1
click at [23, 10] on span "0973374547" at bounding box center [56, 7] width 77 height 8
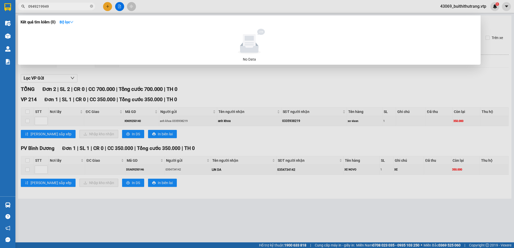
drag, startPoint x: 54, startPoint y: 7, endPoint x: 24, endPoint y: 6, distance: 30.3
click at [24, 6] on div "0949219949" at bounding box center [50, 7] width 100 height 8
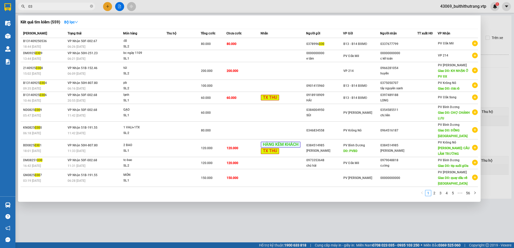
type input "0"
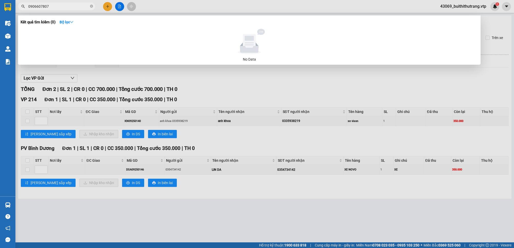
drag, startPoint x: 55, startPoint y: 5, endPoint x: 26, endPoint y: 12, distance: 30.0
click at [26, 11] on div "Kết quả tìm kiếm ( 0 ) Bộ lọc No Data 0906607807" at bounding box center [50, 6] width 100 height 9
type input "0903138290"
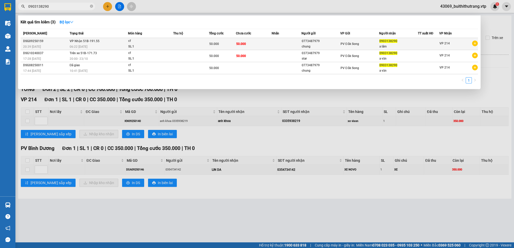
click at [270, 42] on td "50.000" at bounding box center [254, 44] width 36 height 12
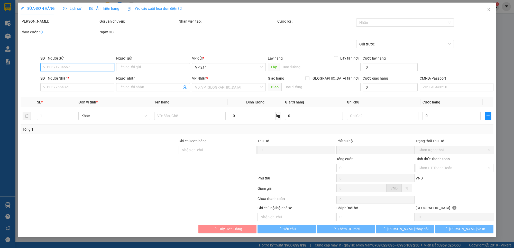
type input "0773487979"
type input "chung"
type input "0903138290"
type input "a lâm"
type input "50.000"
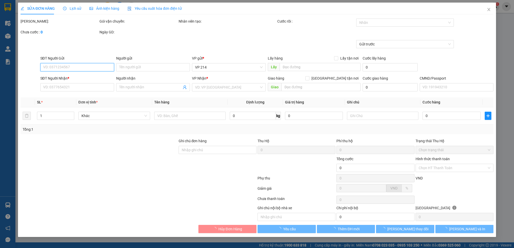
type input "50.000"
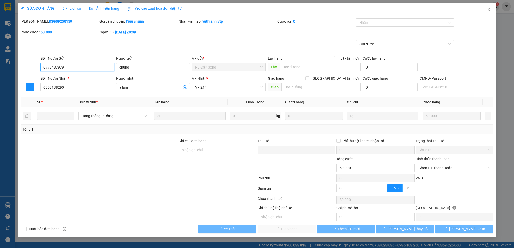
type input "2.500"
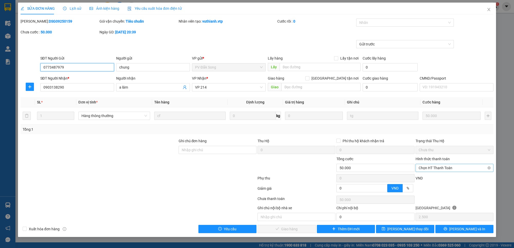
click at [464, 168] on span "Chọn HT Thanh Toán" at bounding box center [454, 168] width 72 height 8
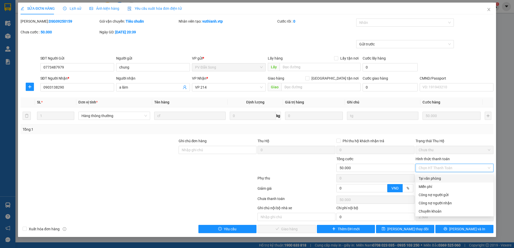
click at [448, 179] on div "Tại văn phòng" at bounding box center [454, 179] width 72 height 6
type input "0"
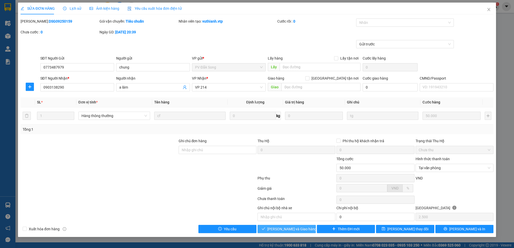
click at [305, 229] on button "[PERSON_NAME] và Giao hàng" at bounding box center [286, 229] width 58 height 8
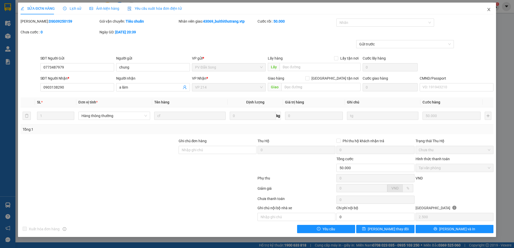
click at [487, 8] on icon "close" at bounding box center [488, 9] width 3 height 3
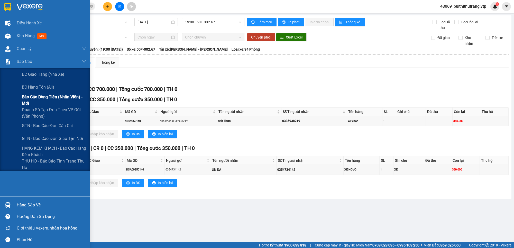
click at [40, 99] on span "Báo cáo dòng tiền (nhân viên) - mới" at bounding box center [54, 100] width 64 height 13
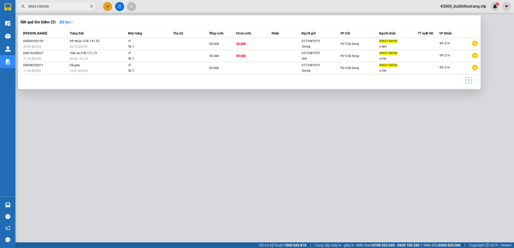
drag, startPoint x: 52, startPoint y: 6, endPoint x: 26, endPoint y: 7, distance: 25.7
click at [26, 7] on span "0903138290" at bounding box center [56, 7] width 77 height 8
type input "0938307583"
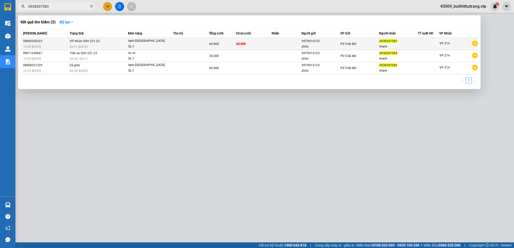
click at [249, 42] on td "60.000" at bounding box center [254, 44] width 36 height 12
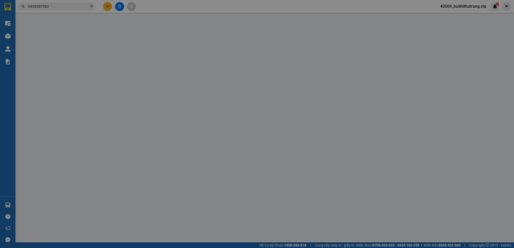
type input "3.000"
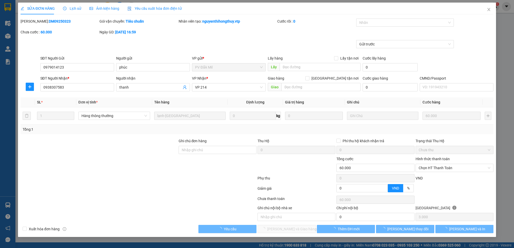
type input "0979014123"
type input "phúc"
type input "0938307583"
type input "thanh"
type input "60.000"
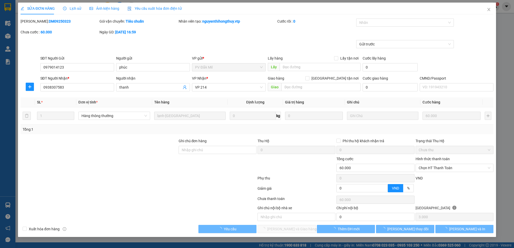
type input "60.000"
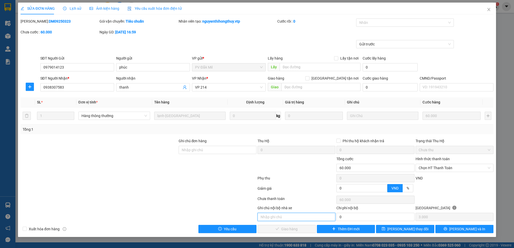
click at [309, 219] on input "text" at bounding box center [296, 217] width 78 height 8
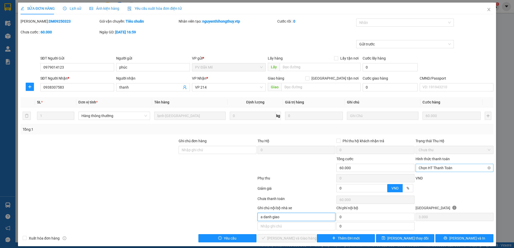
click at [457, 166] on span "Chọn HT Thanh Toán" at bounding box center [454, 168] width 72 height 8
type input "a danh giao"
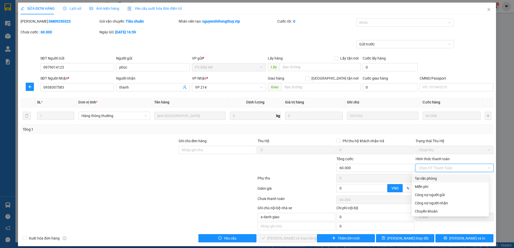
click at [453, 180] on div "Tại văn phòng" at bounding box center [450, 179] width 71 height 6
type input "0"
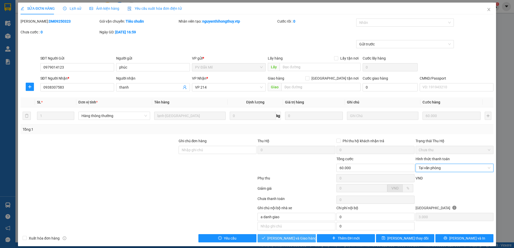
click at [304, 239] on button "[PERSON_NAME] và Giao hàng" at bounding box center [286, 238] width 58 height 8
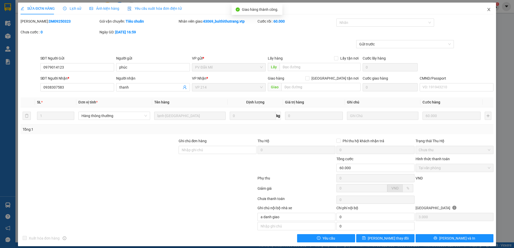
click at [486, 9] on icon "close" at bounding box center [488, 9] width 4 height 4
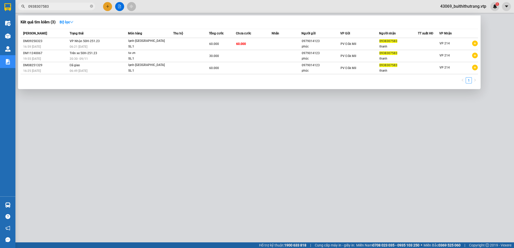
drag, startPoint x: 54, startPoint y: 6, endPoint x: 23, endPoint y: 13, distance: 31.7
click at [23, 11] on div "Kết quả tìm kiếm ( 3 ) Bộ lọc Mã ĐH Trạng thái Món hàng Thu hộ Tổng cước Chưa c…" at bounding box center [50, 6] width 100 height 9
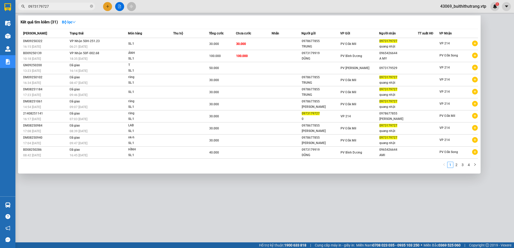
type input "0973179727"
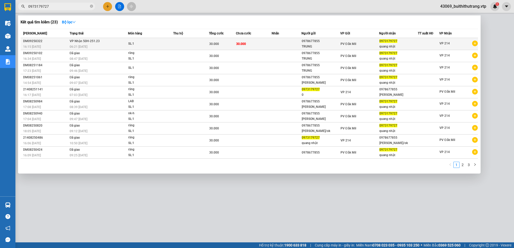
click at [252, 46] on td "30.000" at bounding box center [254, 44] width 36 height 12
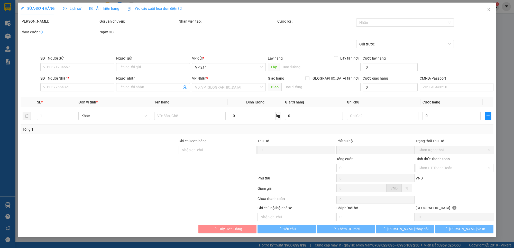
type input "0978677855"
type input "TRUNG"
type input "0973179727"
type input "quang nhật"
type input "30.000"
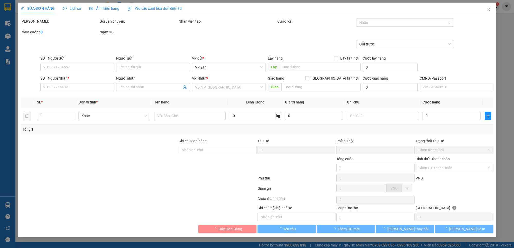
type input "30.000"
type input "1.500"
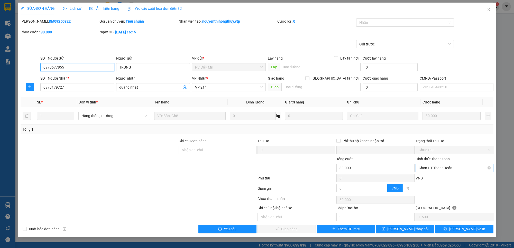
click at [463, 169] on span "Chọn HT Thanh Toán" at bounding box center [454, 168] width 72 height 8
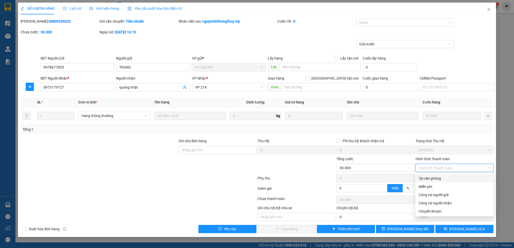
click at [458, 176] on div "Tại văn phòng" at bounding box center [454, 179] width 72 height 6
type input "0"
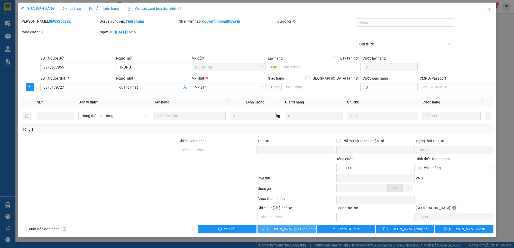
click at [294, 232] on span "[PERSON_NAME] và Giao hàng" at bounding box center [291, 229] width 49 height 6
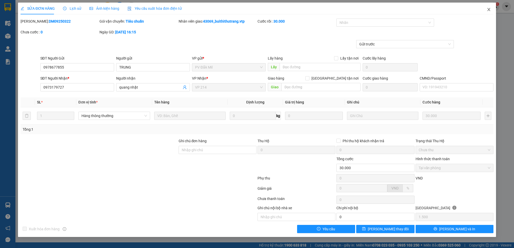
click at [487, 10] on icon "close" at bounding box center [488, 9] width 4 height 4
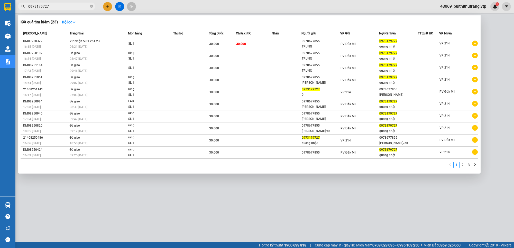
drag, startPoint x: 55, startPoint y: 8, endPoint x: 18, endPoint y: 11, distance: 37.3
click at [18, 11] on div "Kết quả tìm kiếm ( 23 ) Bộ lọc Mã ĐH Trạng thái Món hàng Thu hộ Tổng cước Chưa …" at bounding box center [50, 6] width 100 height 9
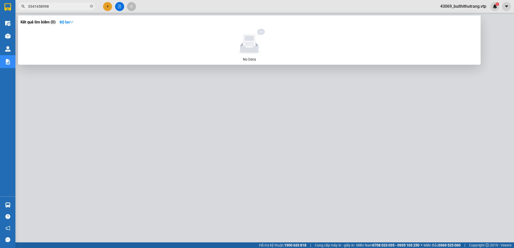
click at [53, 7] on input "0341658998" at bounding box center [58, 7] width 61 height 6
drag, startPoint x: 52, startPoint y: 7, endPoint x: 17, endPoint y: 9, distance: 34.5
click at [18, 9] on div "0341658998" at bounding box center [50, 7] width 100 height 8
type input "8998"
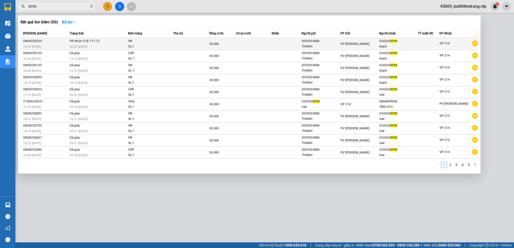
click at [257, 44] on td at bounding box center [254, 44] width 36 height 12
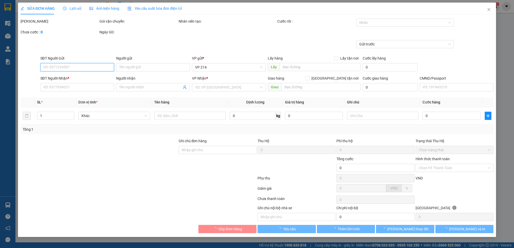
type input "0935924886"
type input "THÀNH"
type input "0342658998"
type input "thạch"
type input "30.000"
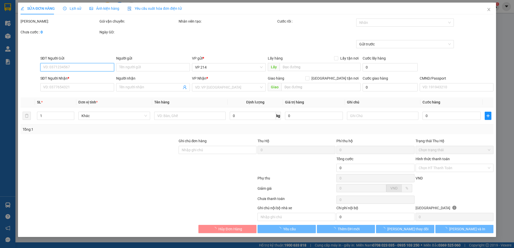
type input "1.500"
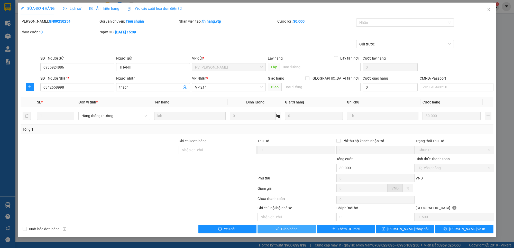
click at [297, 230] on span "Giao hàng" at bounding box center [289, 229] width 16 height 6
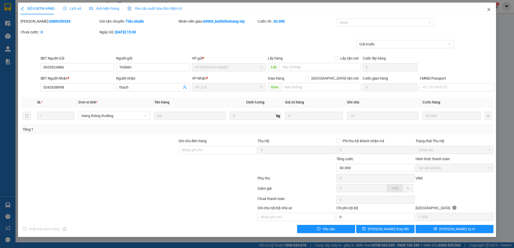
click at [489, 11] on icon "close" at bounding box center [488, 9] width 4 height 4
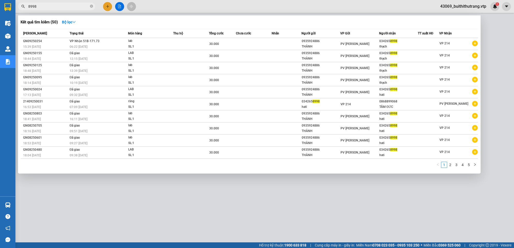
click at [41, 8] on input "8998" at bounding box center [58, 7] width 61 height 6
drag, startPoint x: 42, startPoint y: 8, endPoint x: 21, endPoint y: 12, distance: 20.9
click at [21, 11] on div "Kết quả tìm kiếm ( 50 ) Bộ lọc Mã ĐH Trạng thái Món hàng Thu hộ Tổng cước Chưa …" at bounding box center [50, 6] width 100 height 9
type input "0"
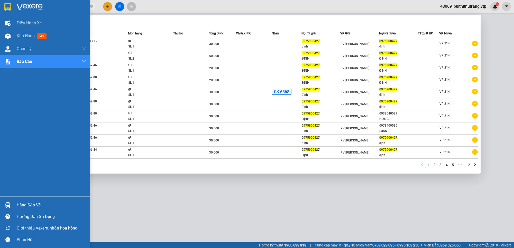
drag, startPoint x: 51, startPoint y: 5, endPoint x: 14, endPoint y: 8, distance: 37.1
click at [14, 8] on section "Kết quả tìm kiếm ( 112 ) Bộ lọc Mã ĐH Trạng thái Món hàng Thu hộ Tổng cước Chưa…" at bounding box center [257, 124] width 514 height 248
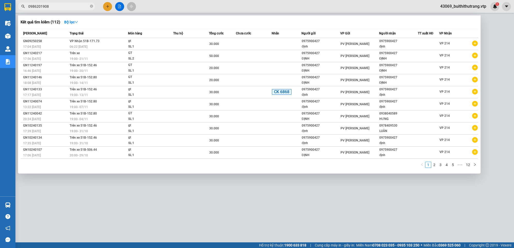
type input "0986201908"
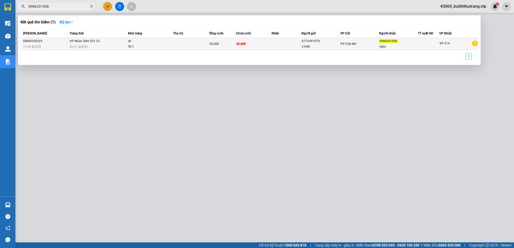
click at [280, 44] on td at bounding box center [286, 44] width 30 height 12
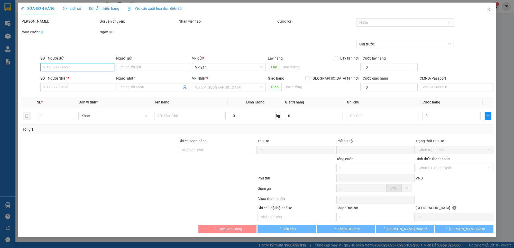
type input "1.500"
type input "0773491979"
type input "a tuấn"
type input "0986201908"
type input "ngoc"
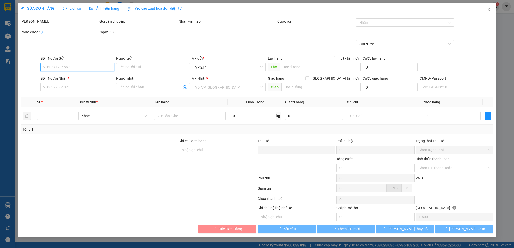
type input "30.000"
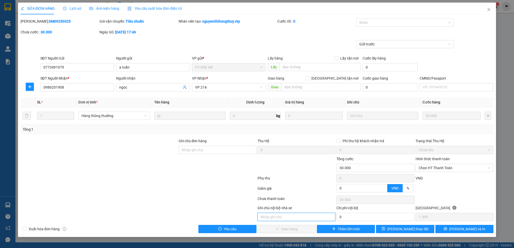
click at [294, 220] on input "text" at bounding box center [296, 217] width 78 height 8
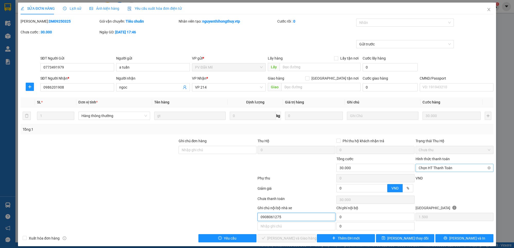
type input "0908061275"
click at [443, 172] on input "Hình thức thanh toán" at bounding box center [452, 168] width 68 height 8
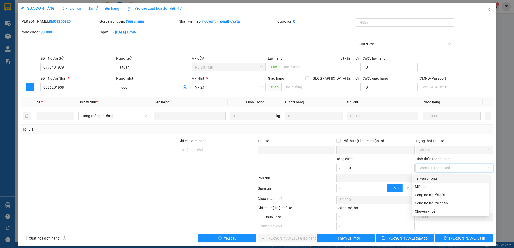
click at [438, 179] on div "Tại văn phòng" at bounding box center [450, 179] width 71 height 6
type input "0"
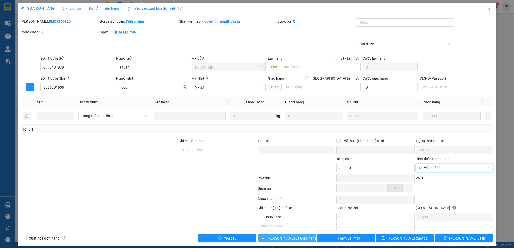
click at [295, 238] on span "[PERSON_NAME] và Giao hàng" at bounding box center [291, 239] width 49 height 6
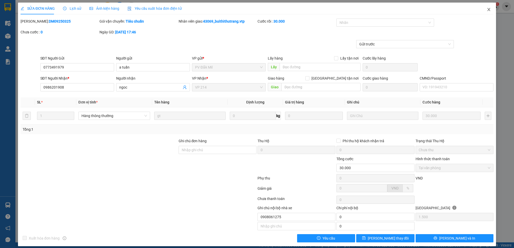
click at [487, 10] on icon "close" at bounding box center [488, 9] width 3 height 3
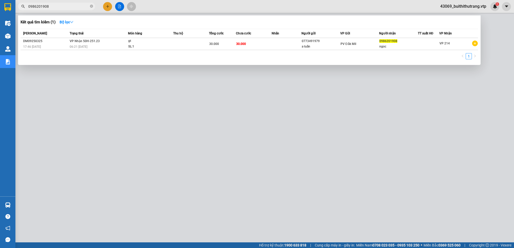
drag, startPoint x: 55, startPoint y: 5, endPoint x: 22, endPoint y: 11, distance: 33.7
click at [22, 11] on div "Kết quả tìm kiếm ( 1 ) Bộ lọc Mã ĐH Trạng thái Món hàng Thu hộ Tổng cước Chưa c…" at bounding box center [50, 6] width 100 height 9
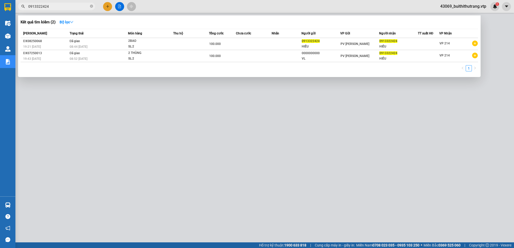
drag, startPoint x: 50, startPoint y: 6, endPoint x: 22, endPoint y: 6, distance: 27.7
click at [22, 6] on div "0913322424" at bounding box center [50, 7] width 100 height 8
type input "0975900427"
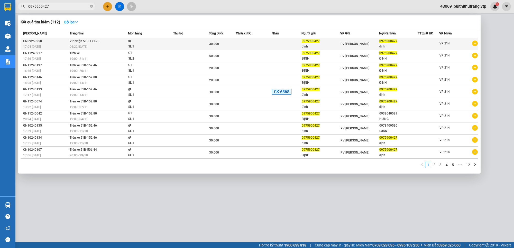
click at [179, 42] on td at bounding box center [191, 44] width 36 height 12
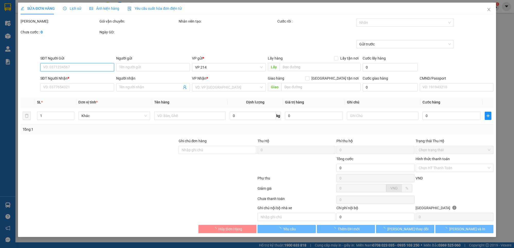
type input "0975900427"
type input "định"
type input "0975900427"
type input "định"
type input "30.000"
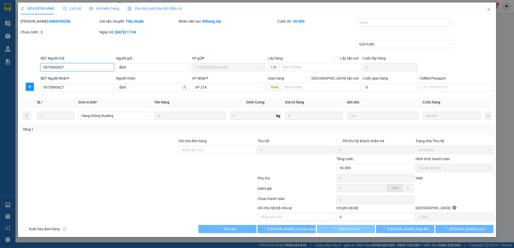
type input "1.500"
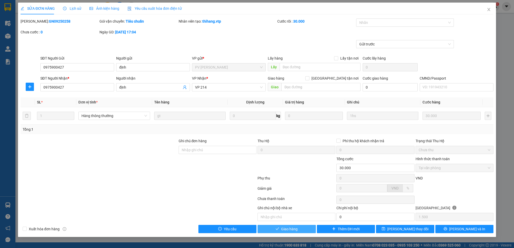
click at [297, 232] on button "Giao hàng" at bounding box center [286, 229] width 58 height 8
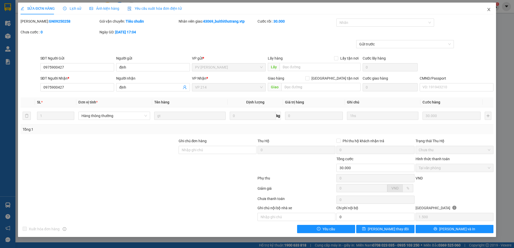
click at [488, 11] on icon "close" at bounding box center [488, 9] width 4 height 4
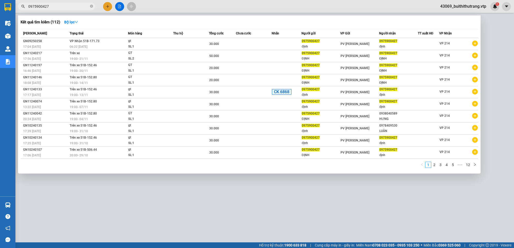
drag, startPoint x: 52, startPoint y: 6, endPoint x: 23, endPoint y: 10, distance: 29.8
click at [23, 10] on span "0975900427" at bounding box center [56, 7] width 77 height 8
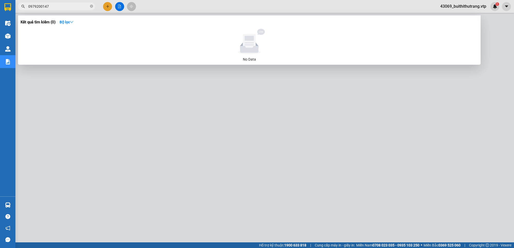
drag, startPoint x: 49, startPoint y: 6, endPoint x: 25, endPoint y: 11, distance: 24.3
click at [25, 11] on div "Kết quả tìm kiếm ( 0 ) Bộ lọc No Data 0979200147" at bounding box center [50, 6] width 100 height 9
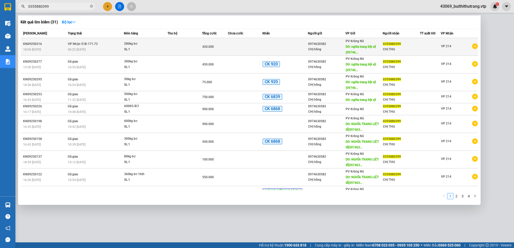
click at [159, 51] on div "SL: 1" at bounding box center [143, 50] width 39 height 6
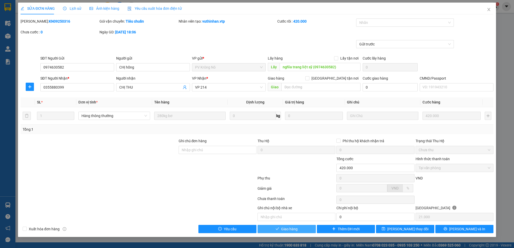
click at [300, 230] on button "Giao hàng" at bounding box center [286, 229] width 58 height 8
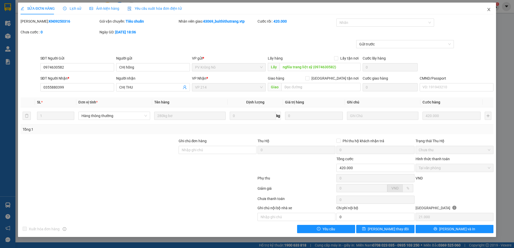
click at [488, 9] on icon "close" at bounding box center [488, 9] width 3 height 3
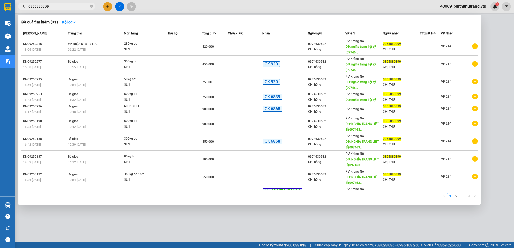
click at [56, 7] on input "0355880399" at bounding box center [58, 7] width 61 height 6
drag, startPoint x: 52, startPoint y: 7, endPoint x: 27, endPoint y: 8, distance: 24.7
click at [27, 8] on span "0355880399" at bounding box center [56, 7] width 77 height 8
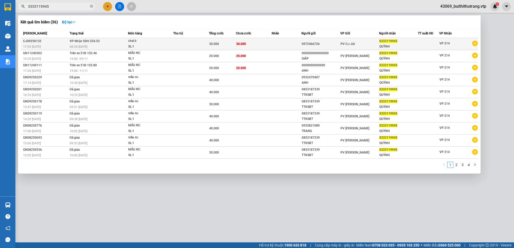
click at [237, 46] on td "30.000" at bounding box center [254, 44] width 36 height 12
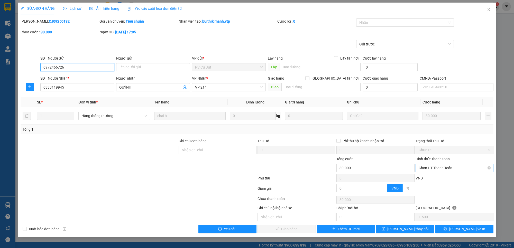
click at [448, 166] on span "Chọn HT Thanh Toán" at bounding box center [454, 168] width 72 height 8
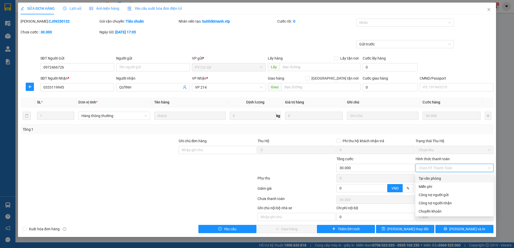
click at [445, 179] on div "Tại văn phòng" at bounding box center [454, 179] width 72 height 6
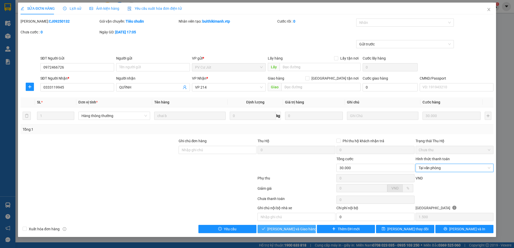
click at [301, 228] on span "[PERSON_NAME] và Giao hàng" at bounding box center [291, 229] width 49 height 6
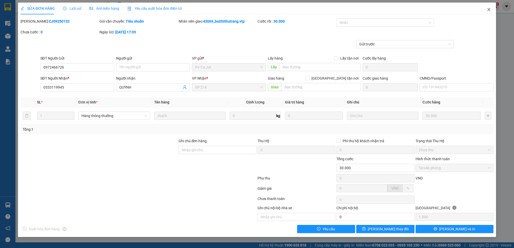
click at [490, 9] on icon "close" at bounding box center [488, 9] width 4 height 4
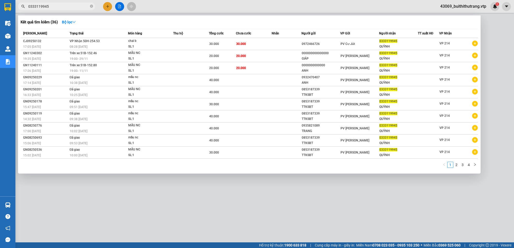
click at [51, 7] on input "0333119945" at bounding box center [58, 7] width 61 height 6
drag, startPoint x: 48, startPoint y: 7, endPoint x: 26, endPoint y: 8, distance: 21.8
click at [26, 8] on span "0333119945" at bounding box center [56, 7] width 77 height 8
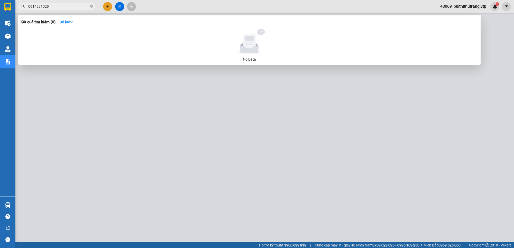
drag, startPoint x: 55, startPoint y: 8, endPoint x: 18, endPoint y: 11, distance: 36.8
click at [18, 11] on div "Kết quả tìm kiếm ( 0 ) Bộ lọc No Data 0914331029" at bounding box center [50, 6] width 100 height 9
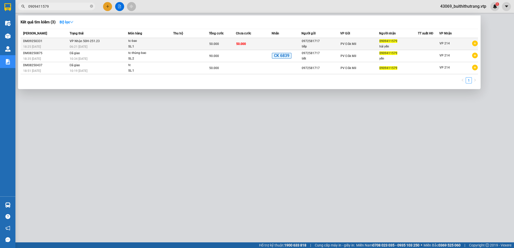
click at [275, 44] on td at bounding box center [286, 44] width 30 height 12
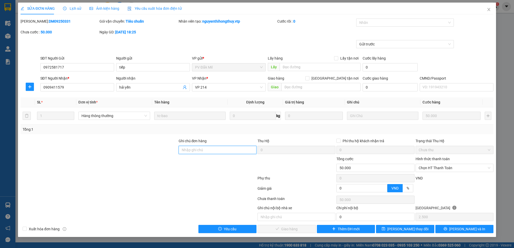
click at [204, 149] on input "Ghi chú đơn hàng" at bounding box center [218, 150] width 78 height 8
click at [456, 170] on span "Chọn HT Thanh Toán" at bounding box center [454, 168] width 72 height 8
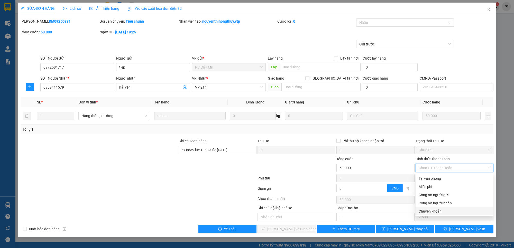
click at [451, 211] on div "Chuyển khoản" at bounding box center [454, 212] width 72 height 6
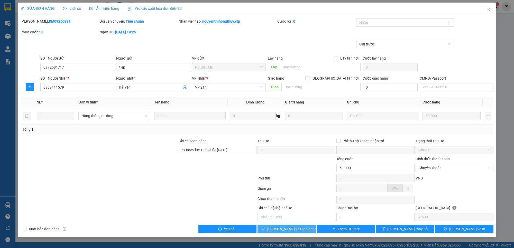
click at [296, 232] on span "[PERSON_NAME] và Giao hàng" at bounding box center [291, 229] width 49 height 6
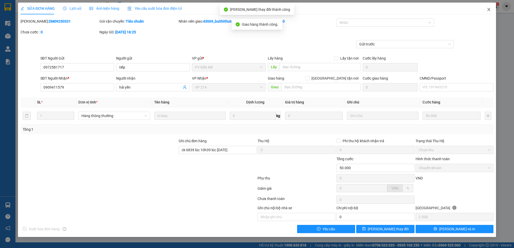
click at [489, 8] on icon "close" at bounding box center [488, 9] width 4 height 4
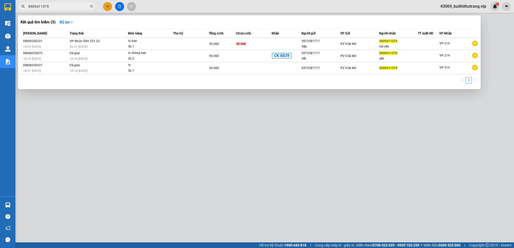
drag, startPoint x: 52, startPoint y: 6, endPoint x: 26, endPoint y: 8, distance: 26.1
click at [26, 8] on span "0909411579" at bounding box center [56, 7] width 77 height 8
